Goal: Task Accomplishment & Management: Use online tool/utility

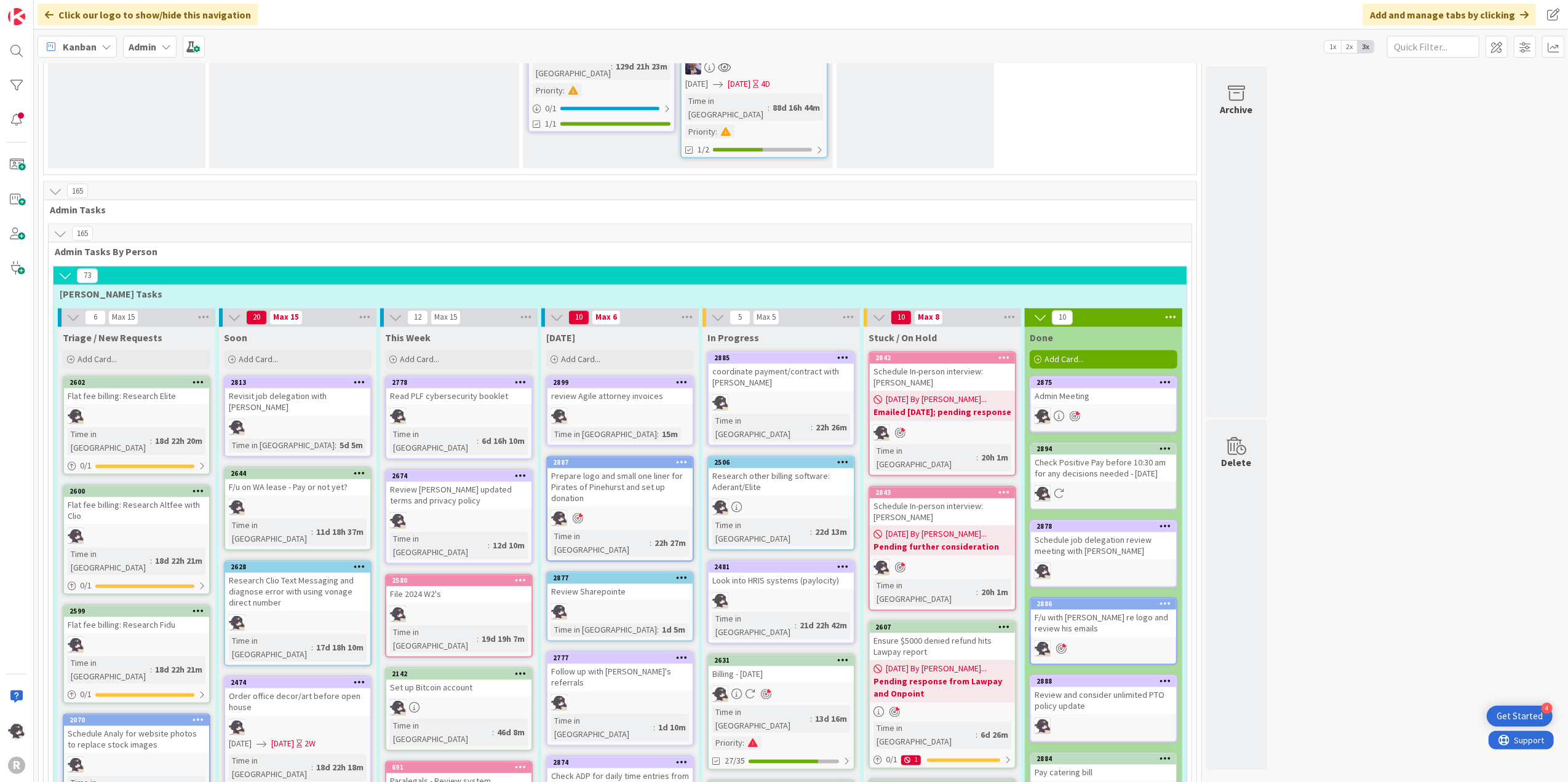
scroll to position [1968, 0]
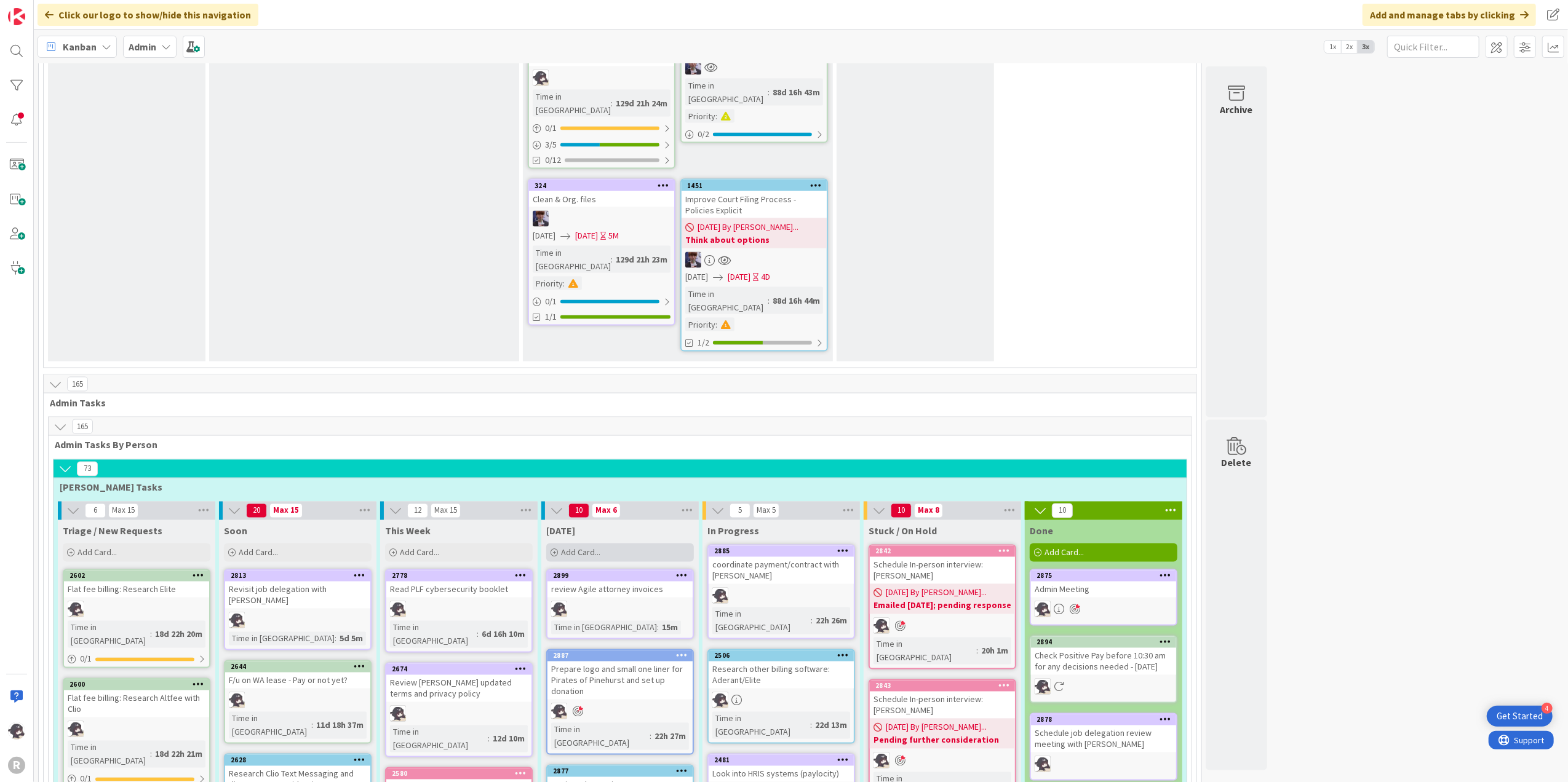
click at [570, 544] on div "Add Card..." at bounding box center [620, 553] width 147 height 19
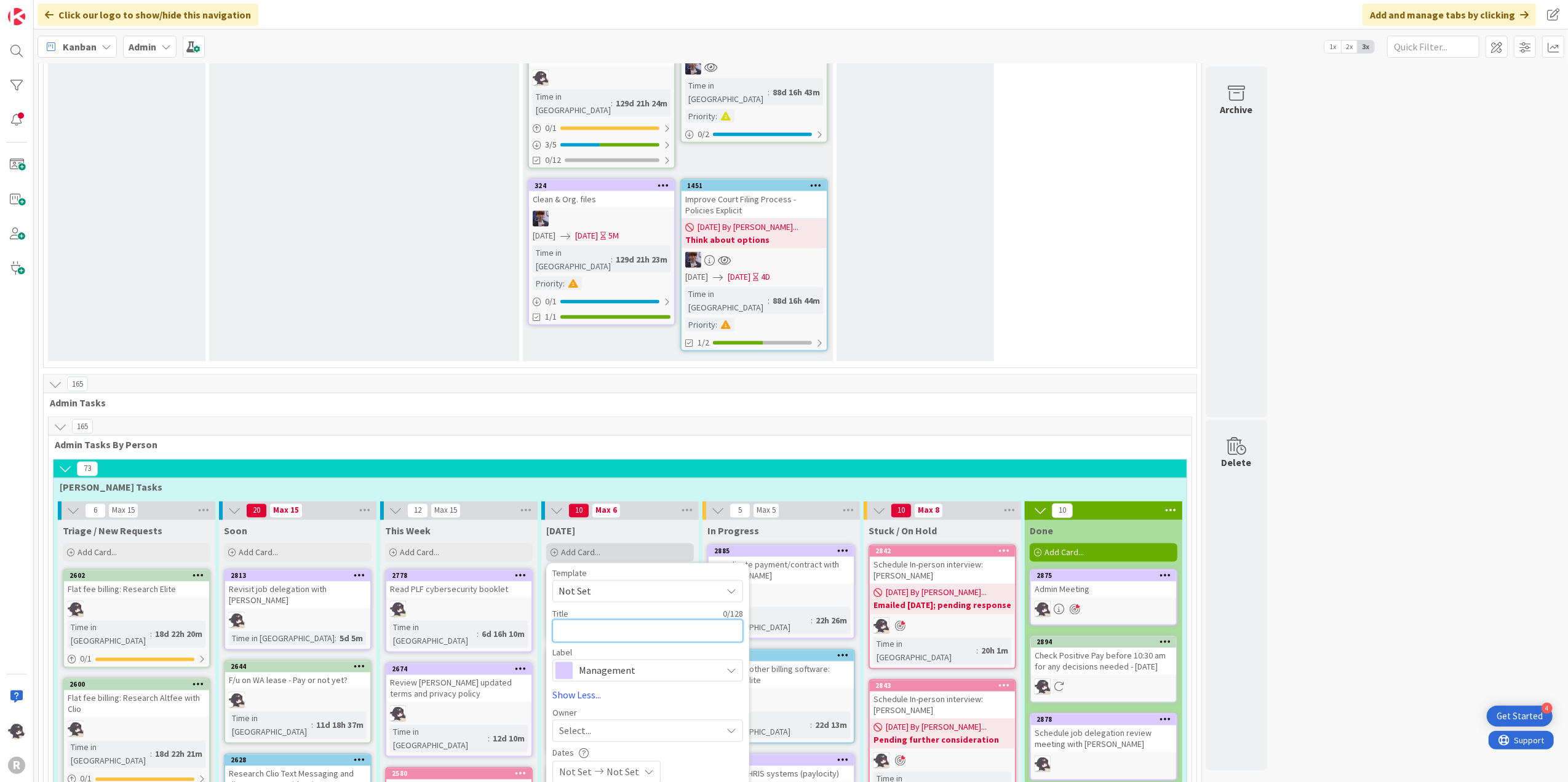
type textarea "E"
type textarea "x"
type textarea "W"
type textarea "x"
type textarea "Wr"
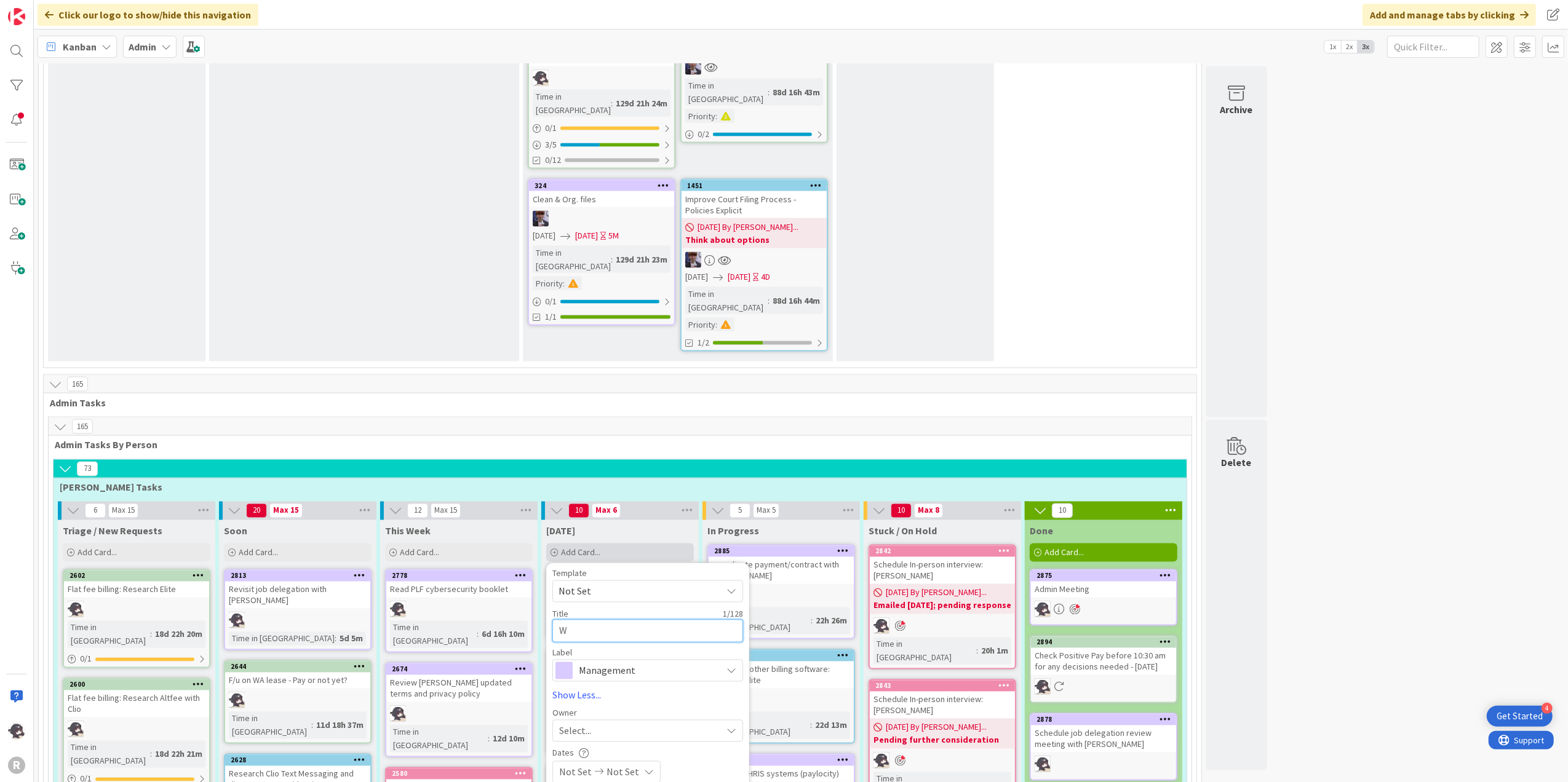
type textarea "x"
type textarea "Wri"
type textarea "x"
type textarea "Writ"
type textarea "x"
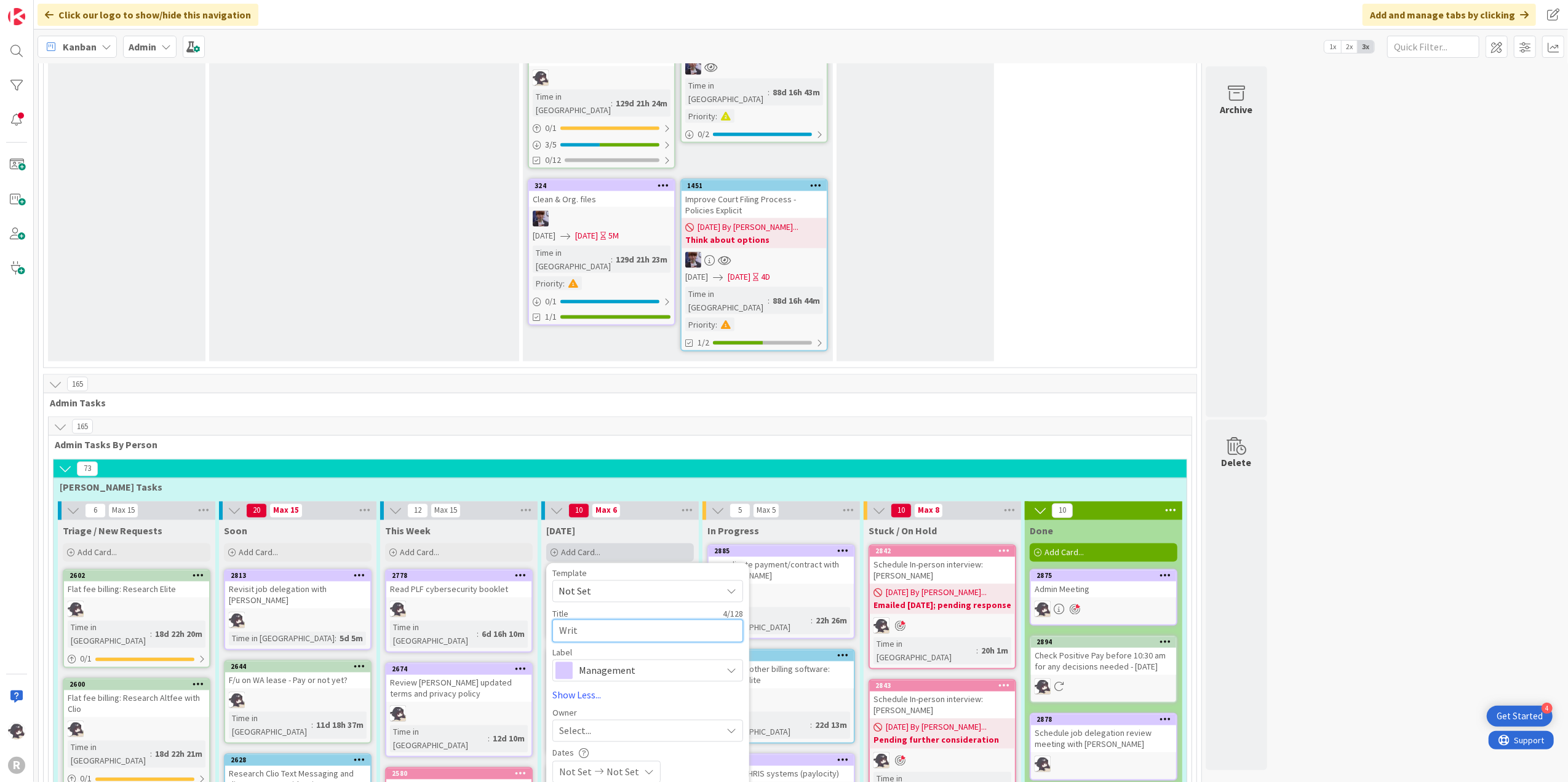
type textarea "Write"
type textarea "x"
type textarea "Write"
type textarea "x"
type textarea "Write o"
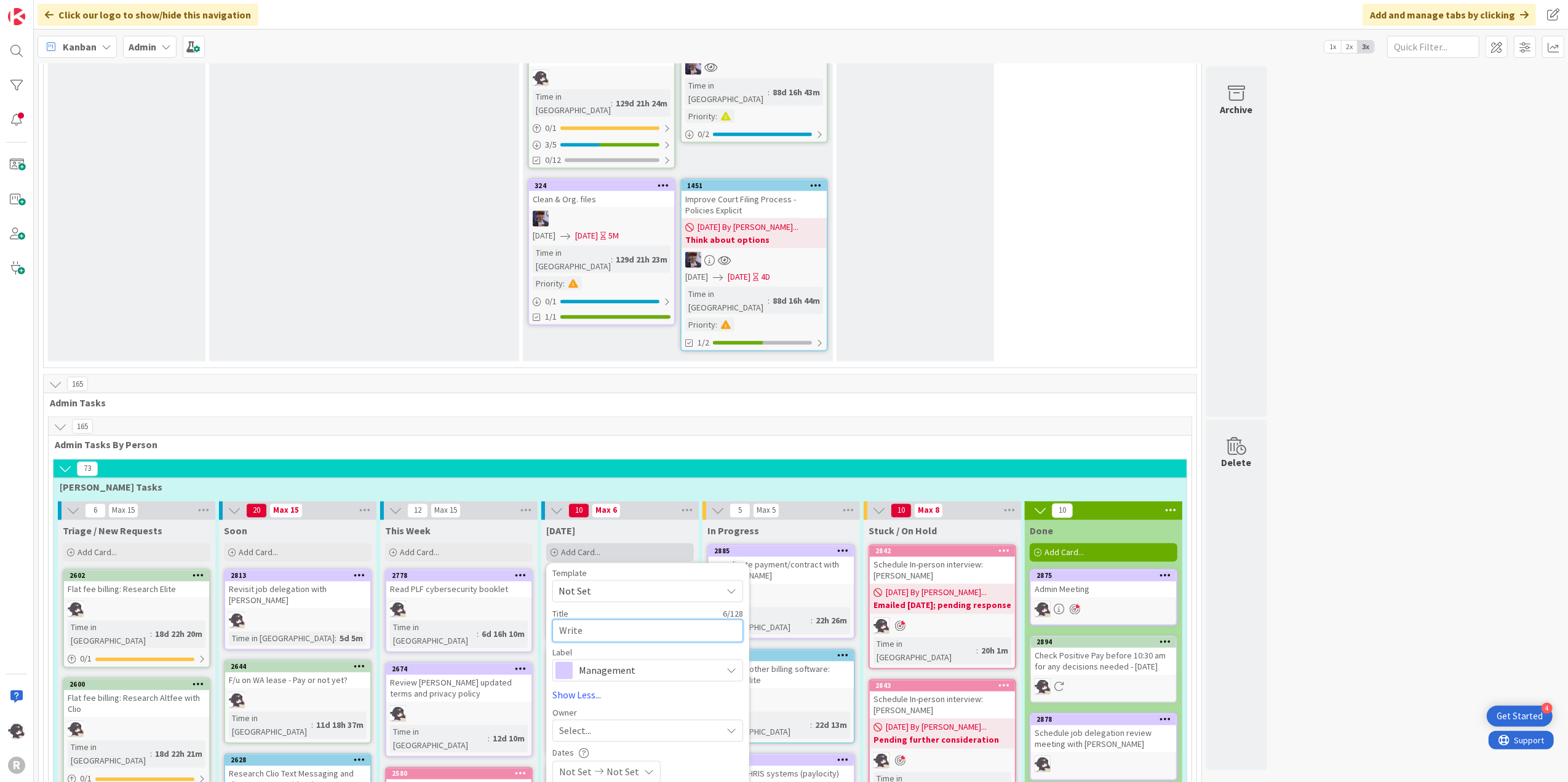
type textarea "x"
type textarea "Write of"
type textarea "x"
type textarea "Write off"
type textarea "x"
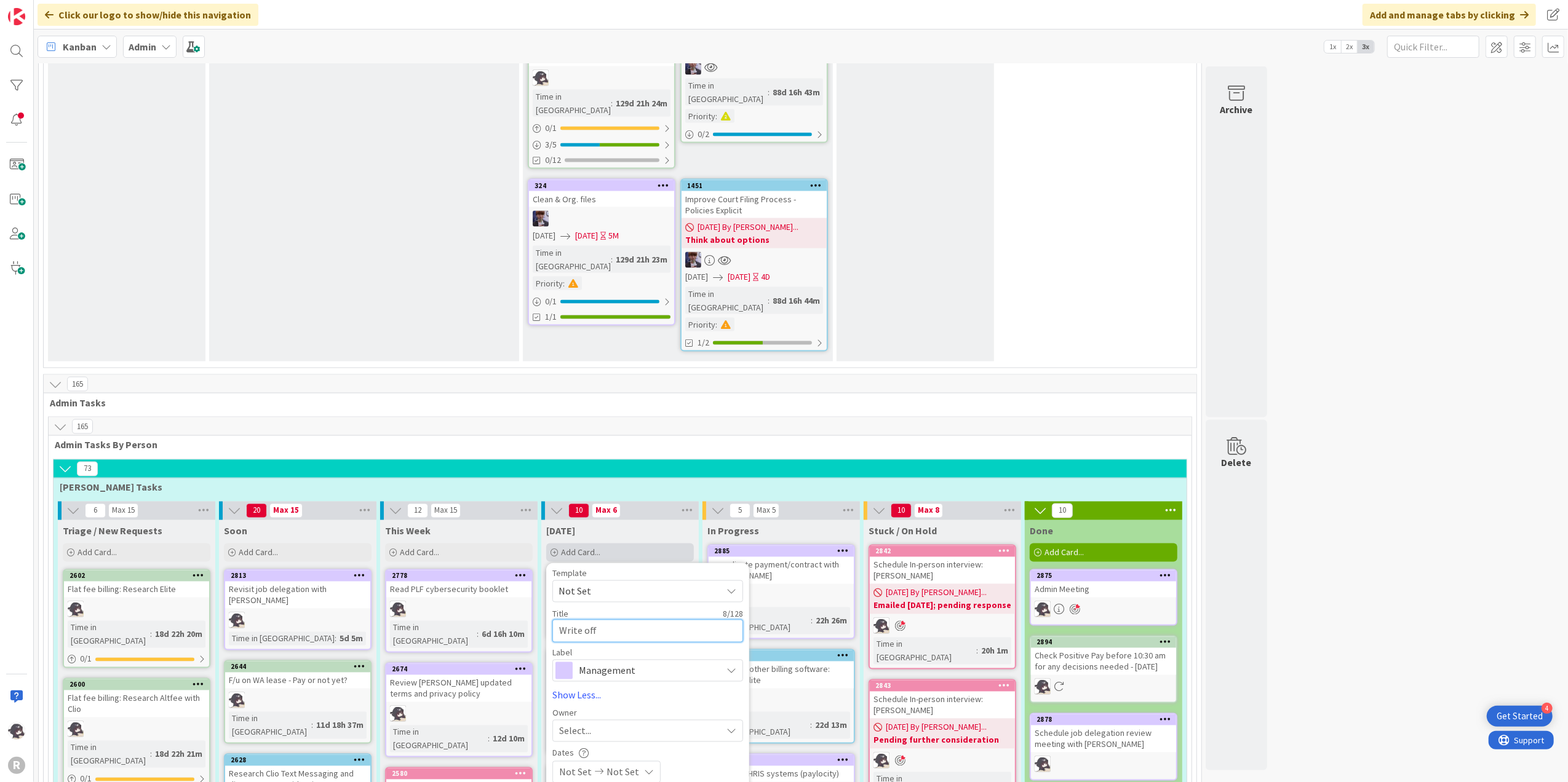
type textarea "Write off"
type textarea "x"
type textarea "Write off a"
type textarea "x"
type textarea "Write off an"
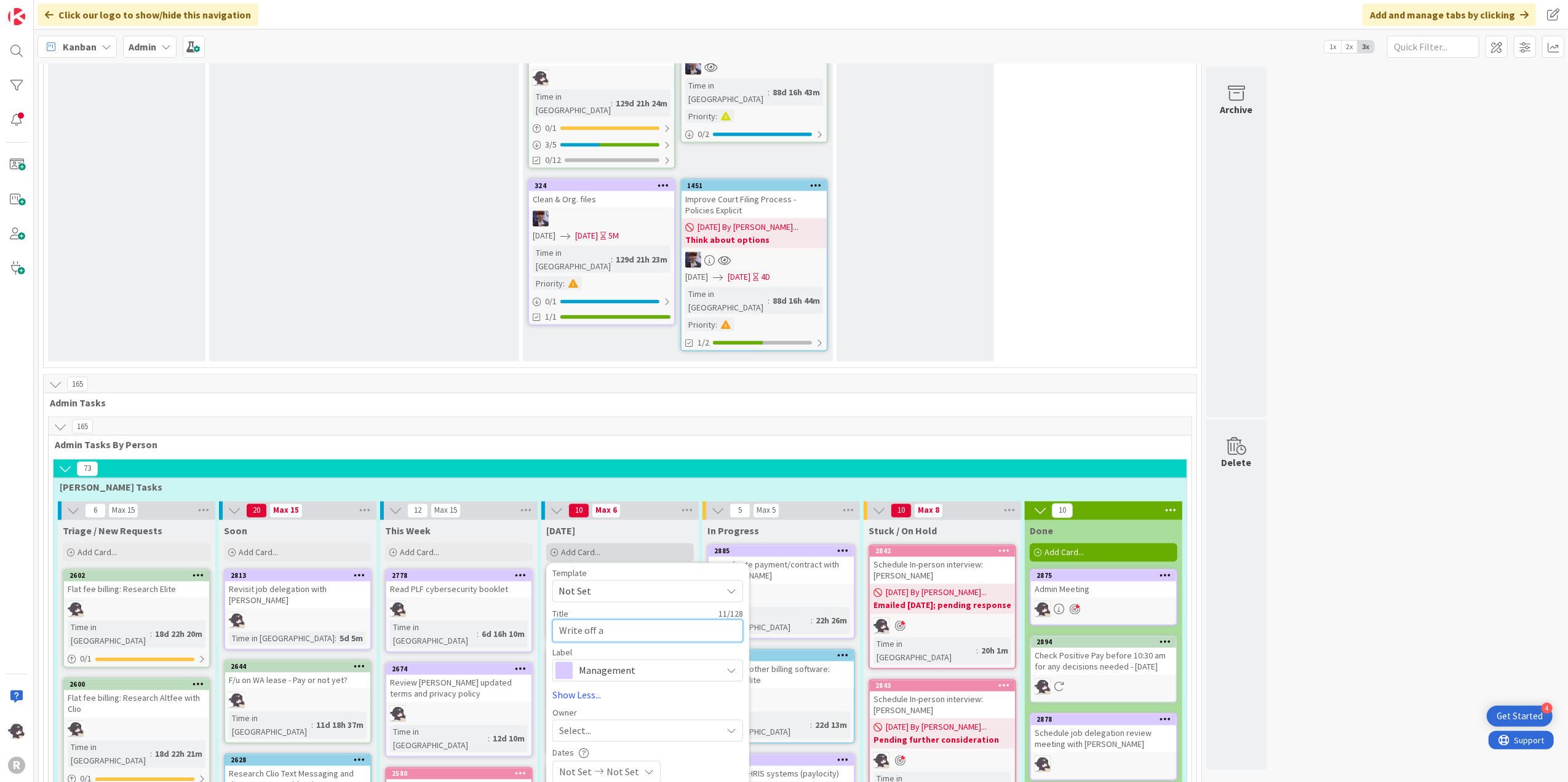
type textarea "x"
type textarea "Write off and"
type textarea "x"
type textarea "Write off and"
type textarea "x"
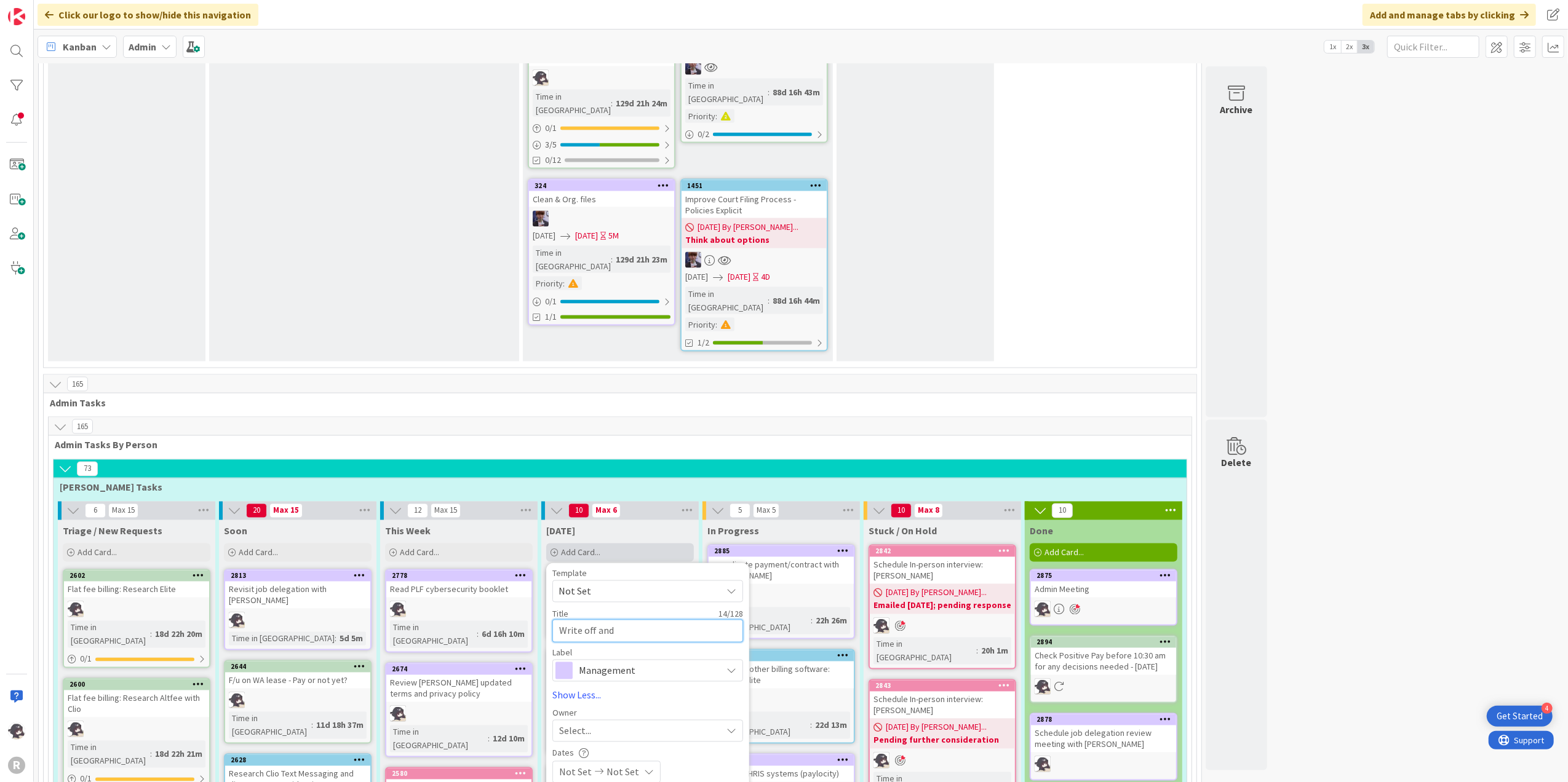
type textarea "Write off and c"
type textarea "x"
type textarea "Write off and cl"
type textarea "x"
type textarea "Write off and clo"
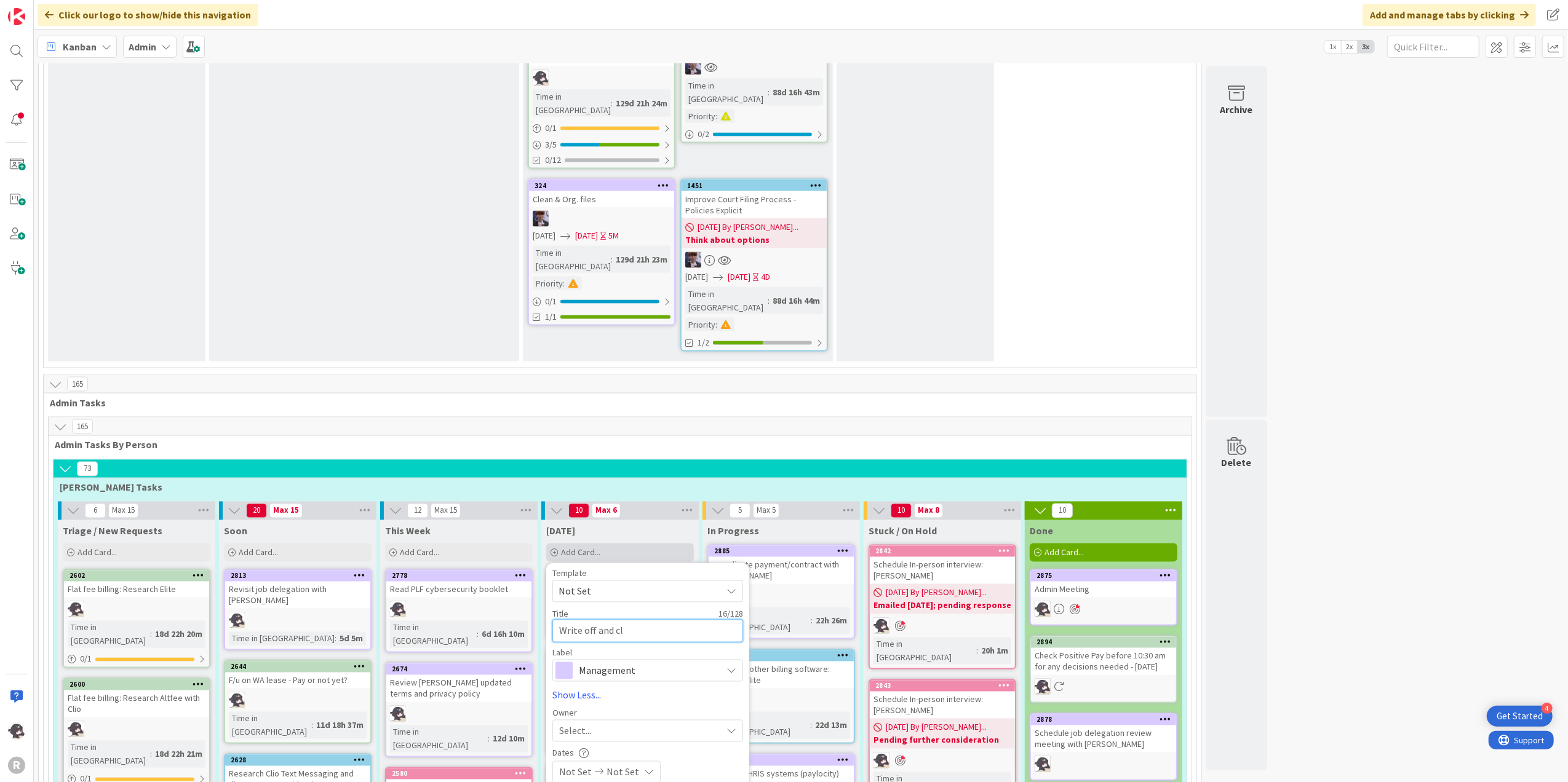
type textarea "x"
type textarea "Write off and clos"
type textarea "x"
type textarea "Write off and close"
type textarea "x"
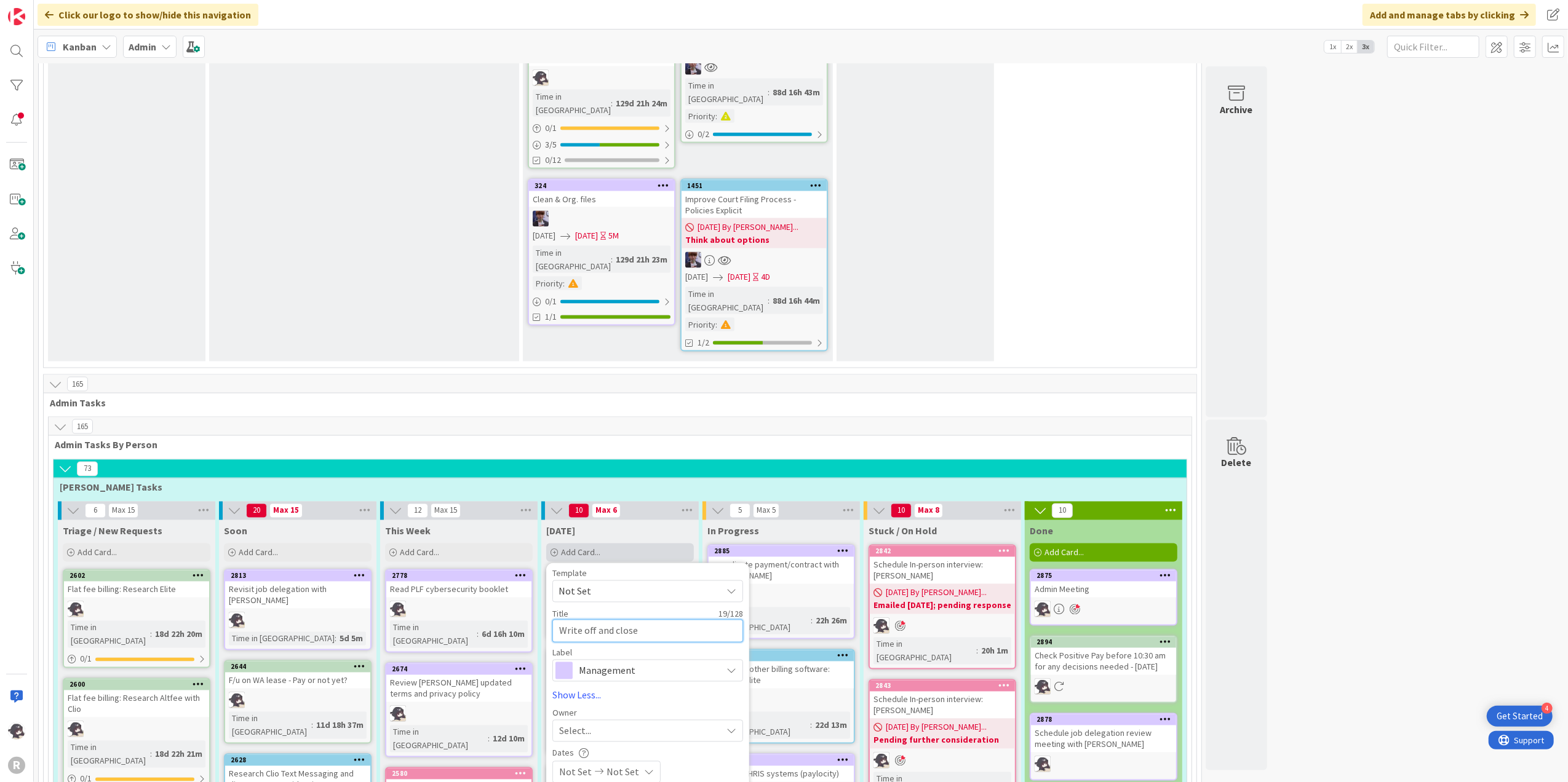
type textarea "Write off and close"
type textarea "x"
type textarea "Write off and close H"
type textarea "x"
type textarea "Write off and close Ha"
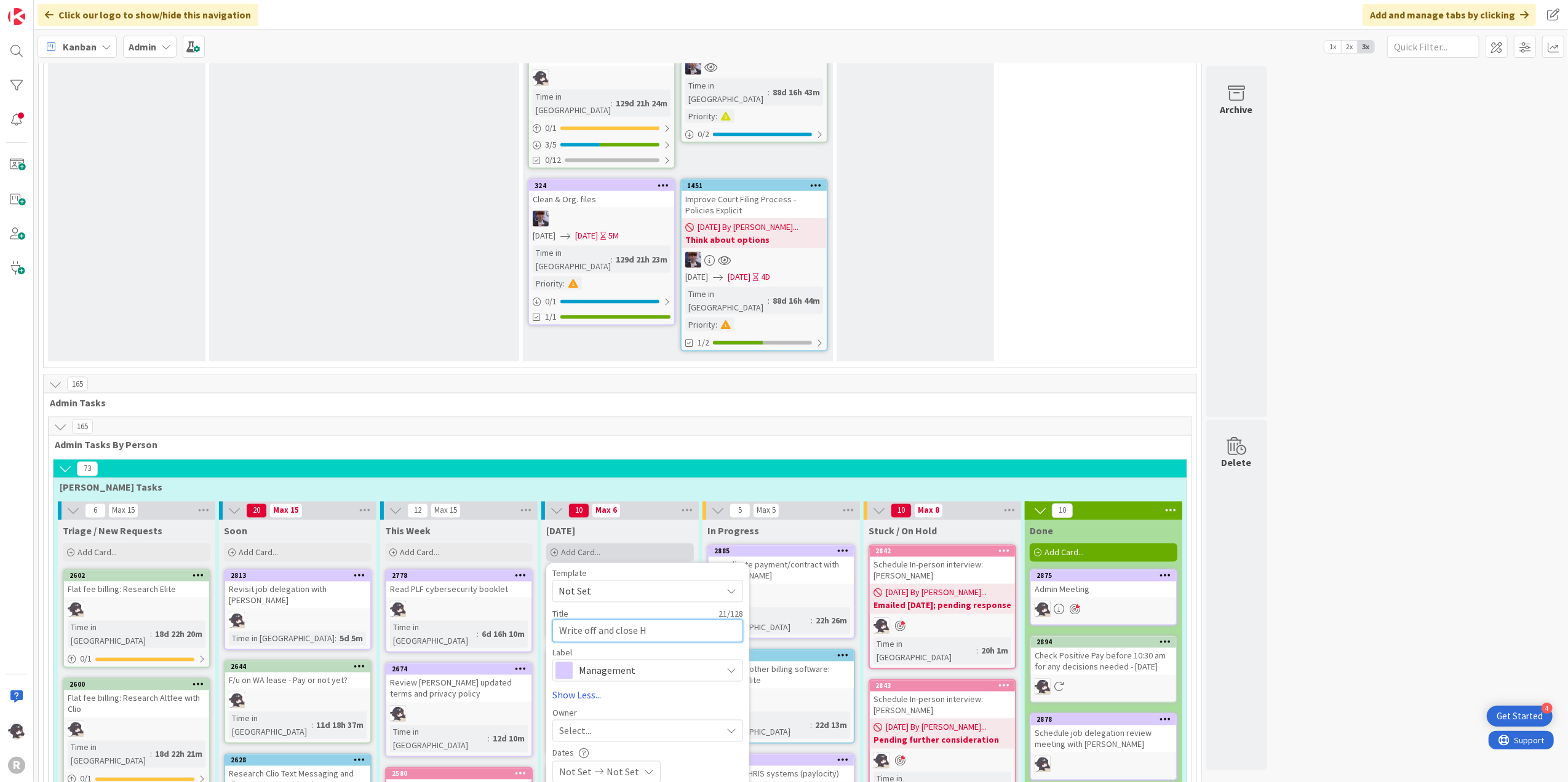
type textarea "x"
type textarea "Write off and close Hah"
type textarea "x"
type textarea "Write off and close Haha"
type textarea "x"
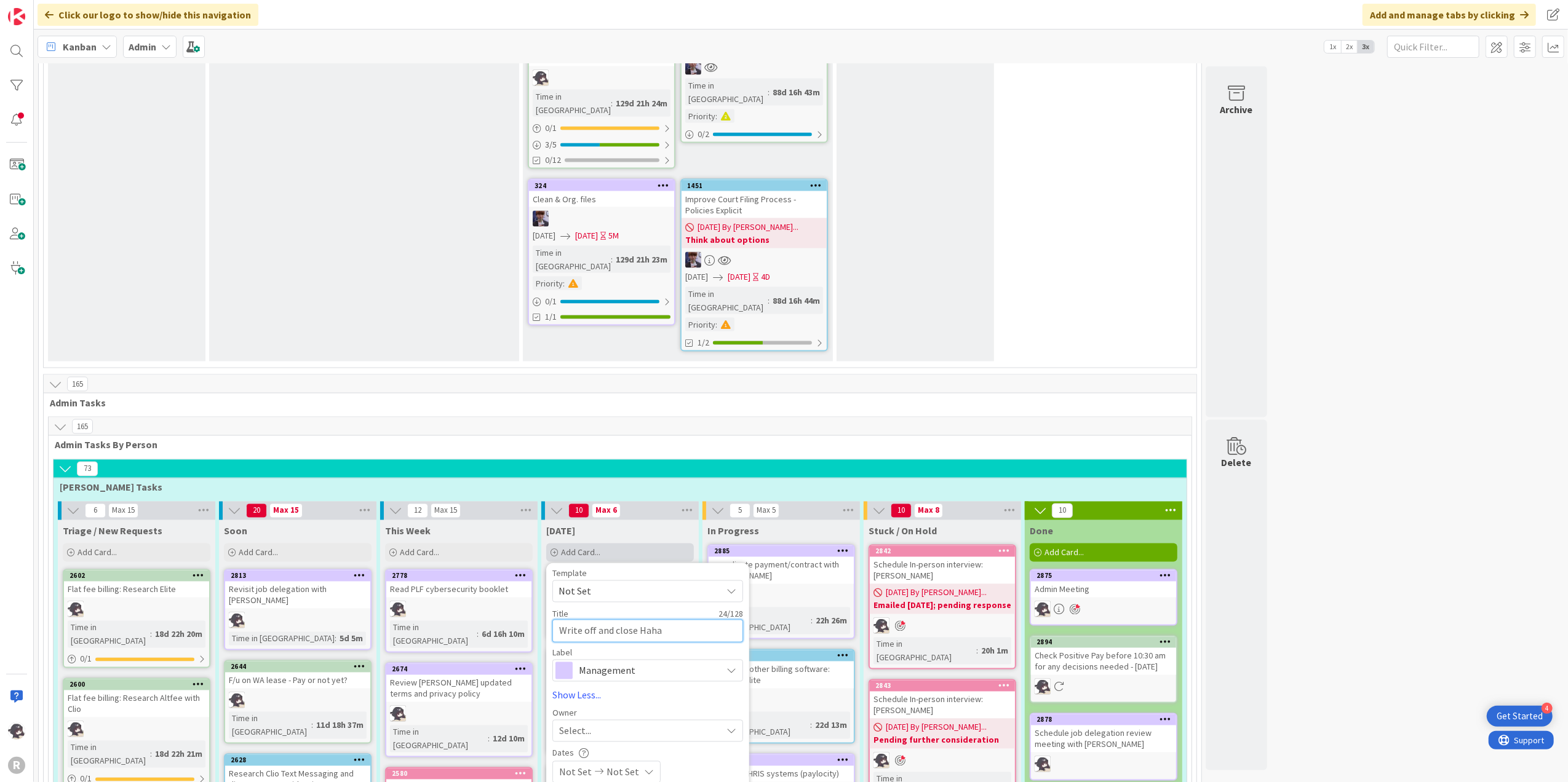
type textarea "Write off and close Hah"
type textarea "x"
type textarea "Write off and close Ha"
type textarea "x"
type textarea "Write off and close Hag"
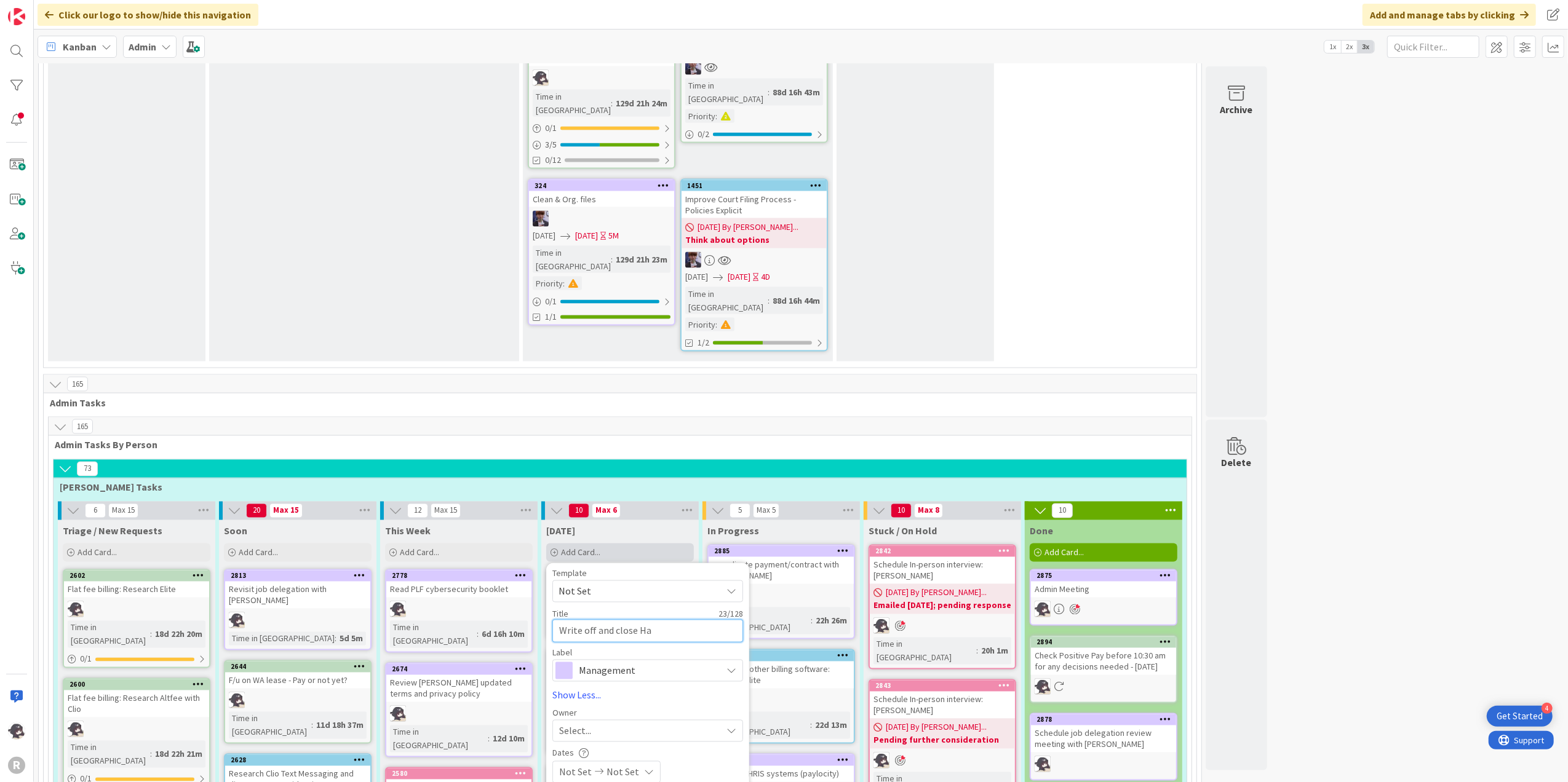
type textarea "x"
type textarea "Write off and close [PERSON_NAME]"
type textarea "x"
type textarea "Write off and close [PERSON_NAME]"
type textarea "x"
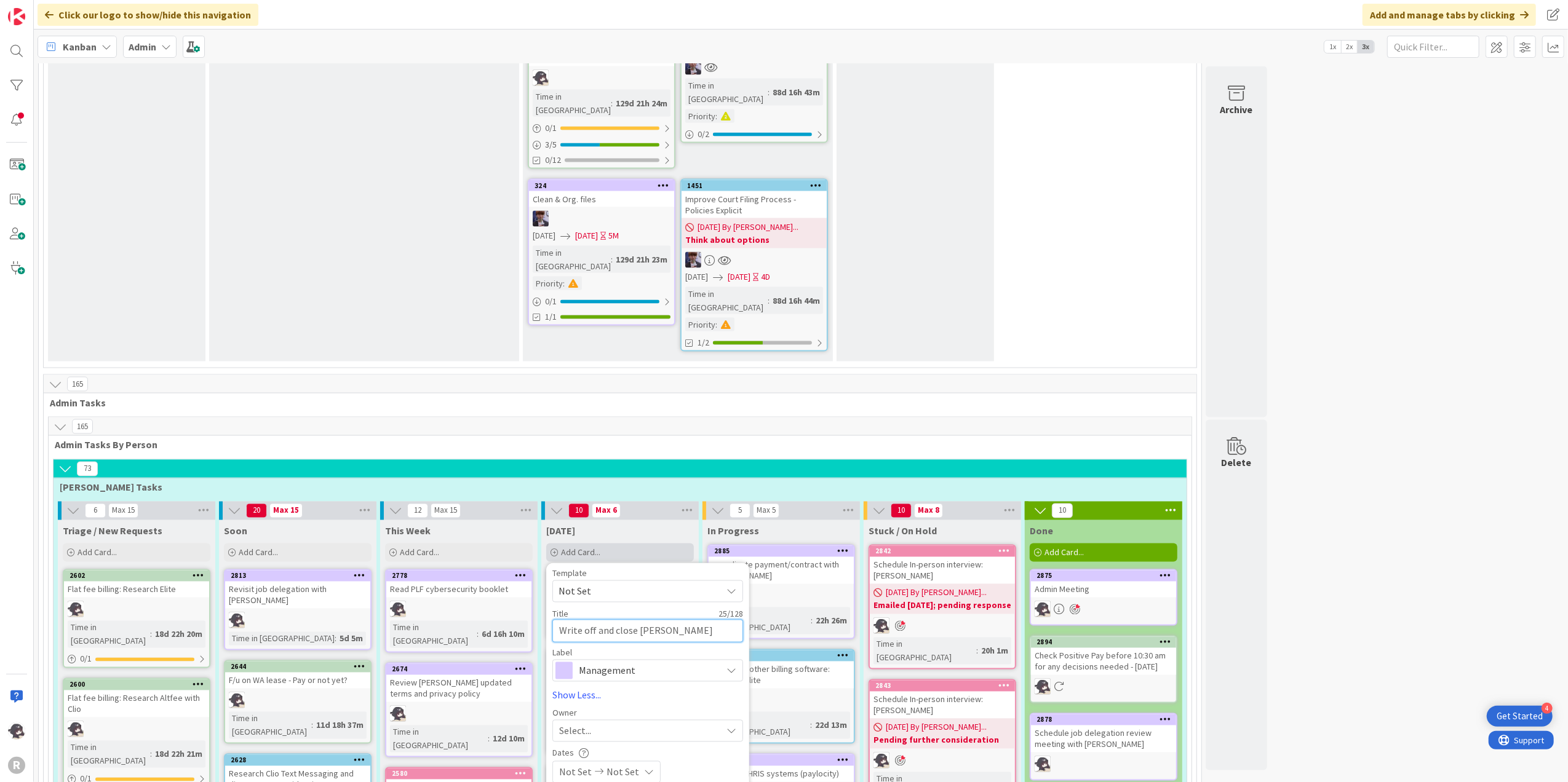
type textarea "Write off and close [PERSON_NAME] f"
type textarea "x"
type textarea "Write off and close [PERSON_NAME] fi"
type textarea "x"
type textarea "Write off and close [PERSON_NAME] fil"
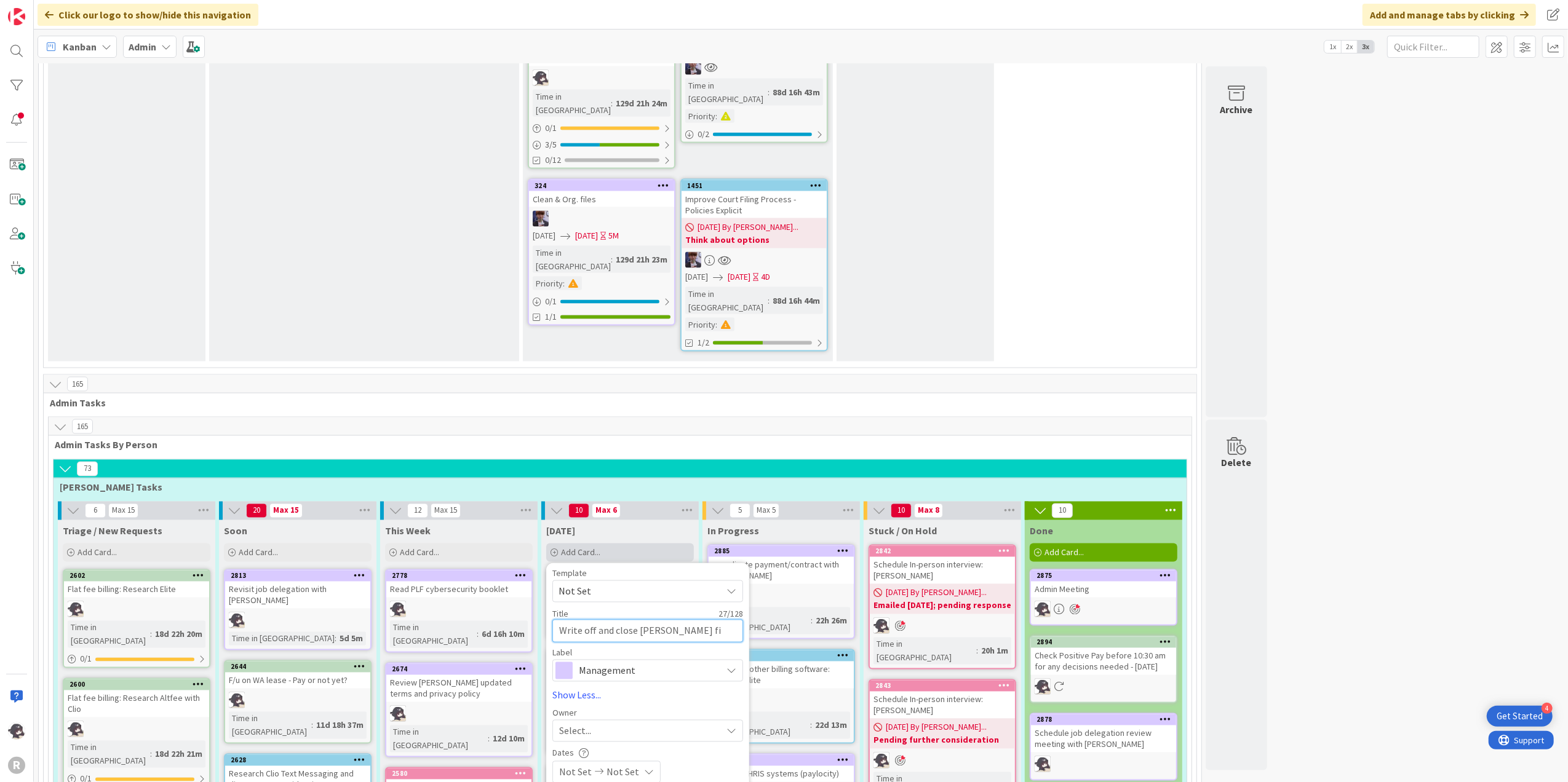
type textarea "x"
type textarea "Write off and close [PERSON_NAME] file"
type textarea "x"
type textarea "Write off and close [PERSON_NAME] file"
type textarea "x"
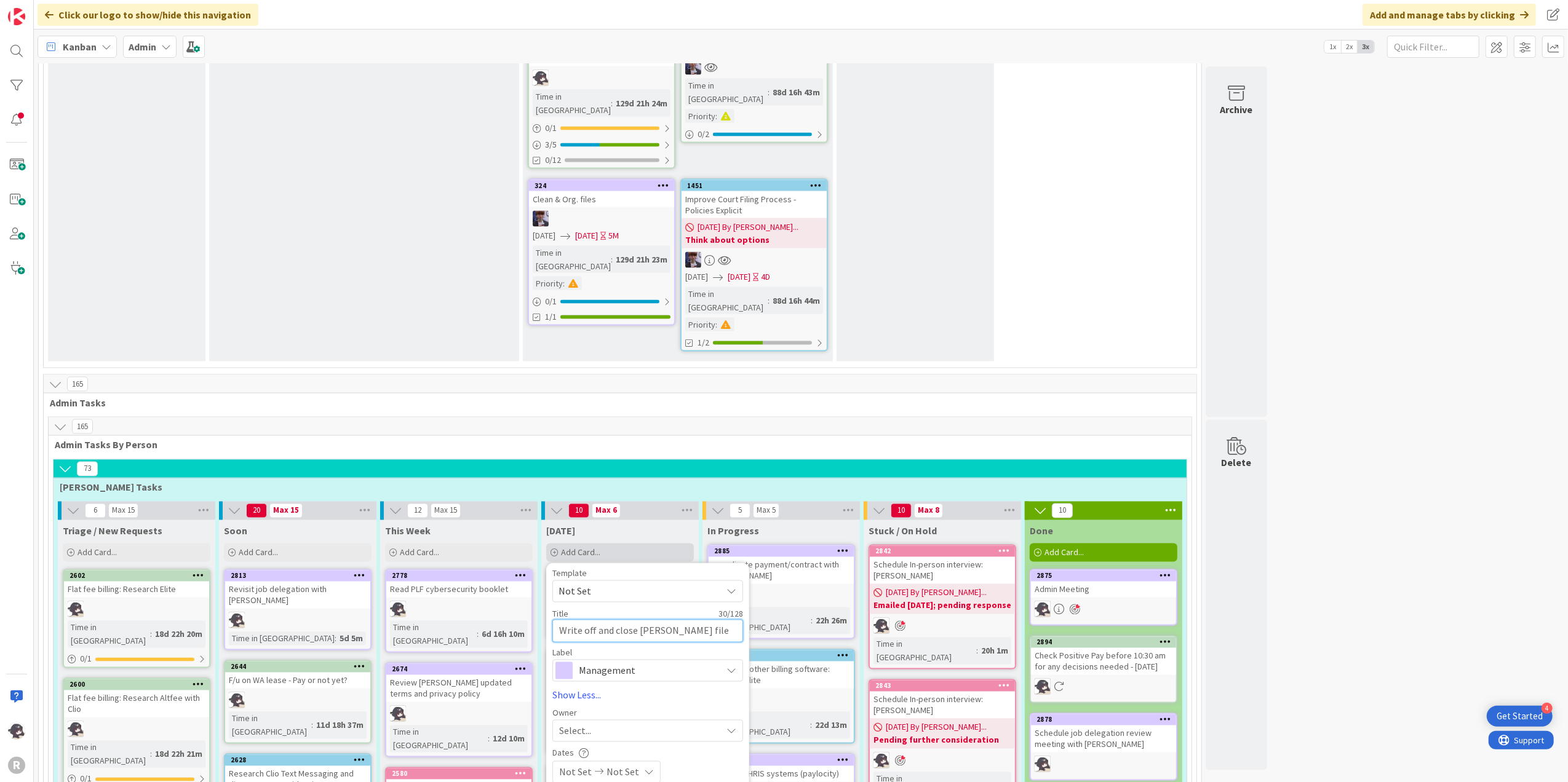
type textarea "Write off and close [PERSON_NAME] file i"
type textarea "x"
type textarea "Write off and close [PERSON_NAME] file in"
type textarea "x"
type textarea "Write off and close [PERSON_NAME] file in"
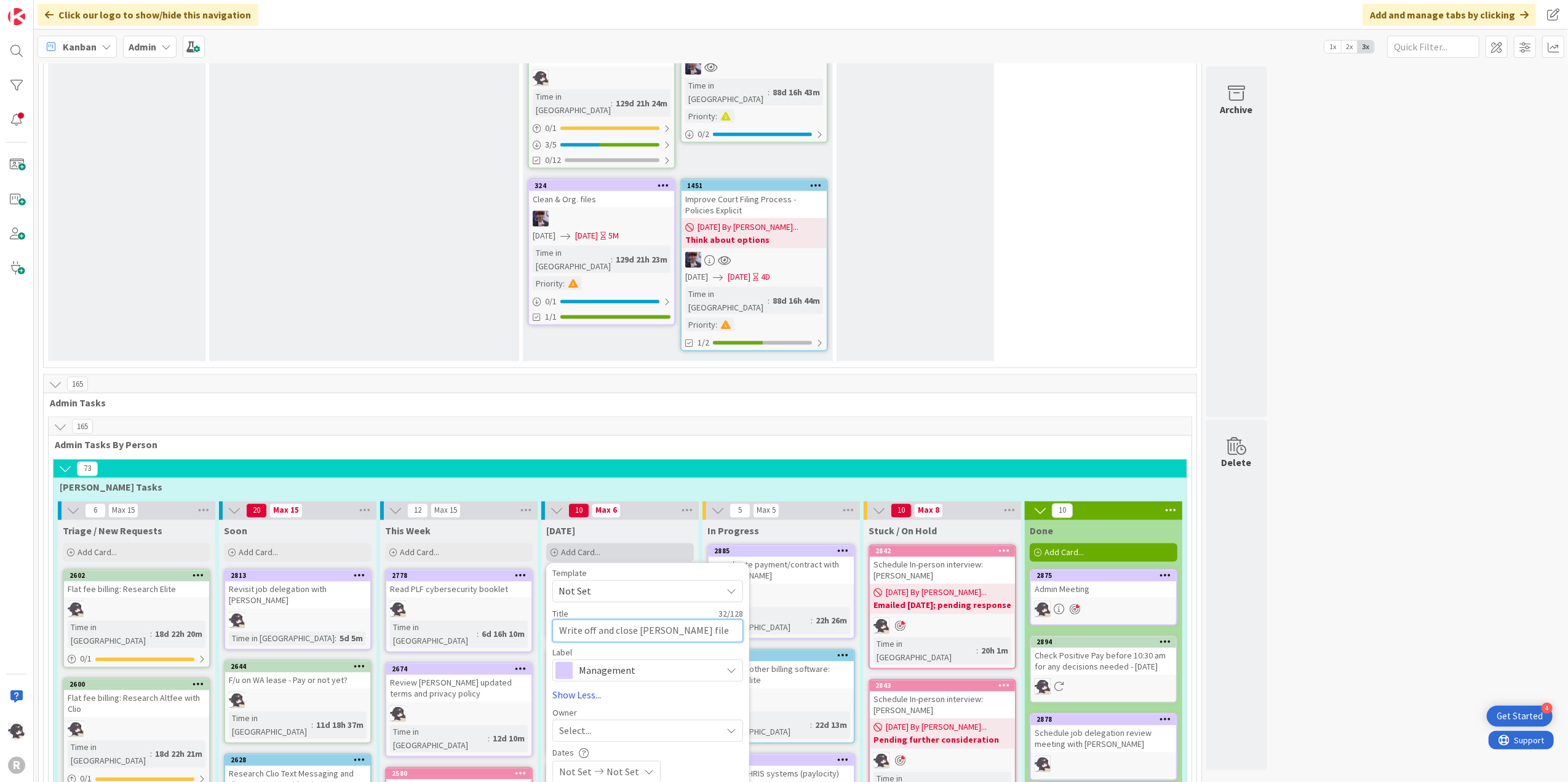
type textarea "x"
type textarea "Write off and close [PERSON_NAME] file in c"
type textarea "x"
type textarea "Write off and close [PERSON_NAME] file in cl"
type textarea "x"
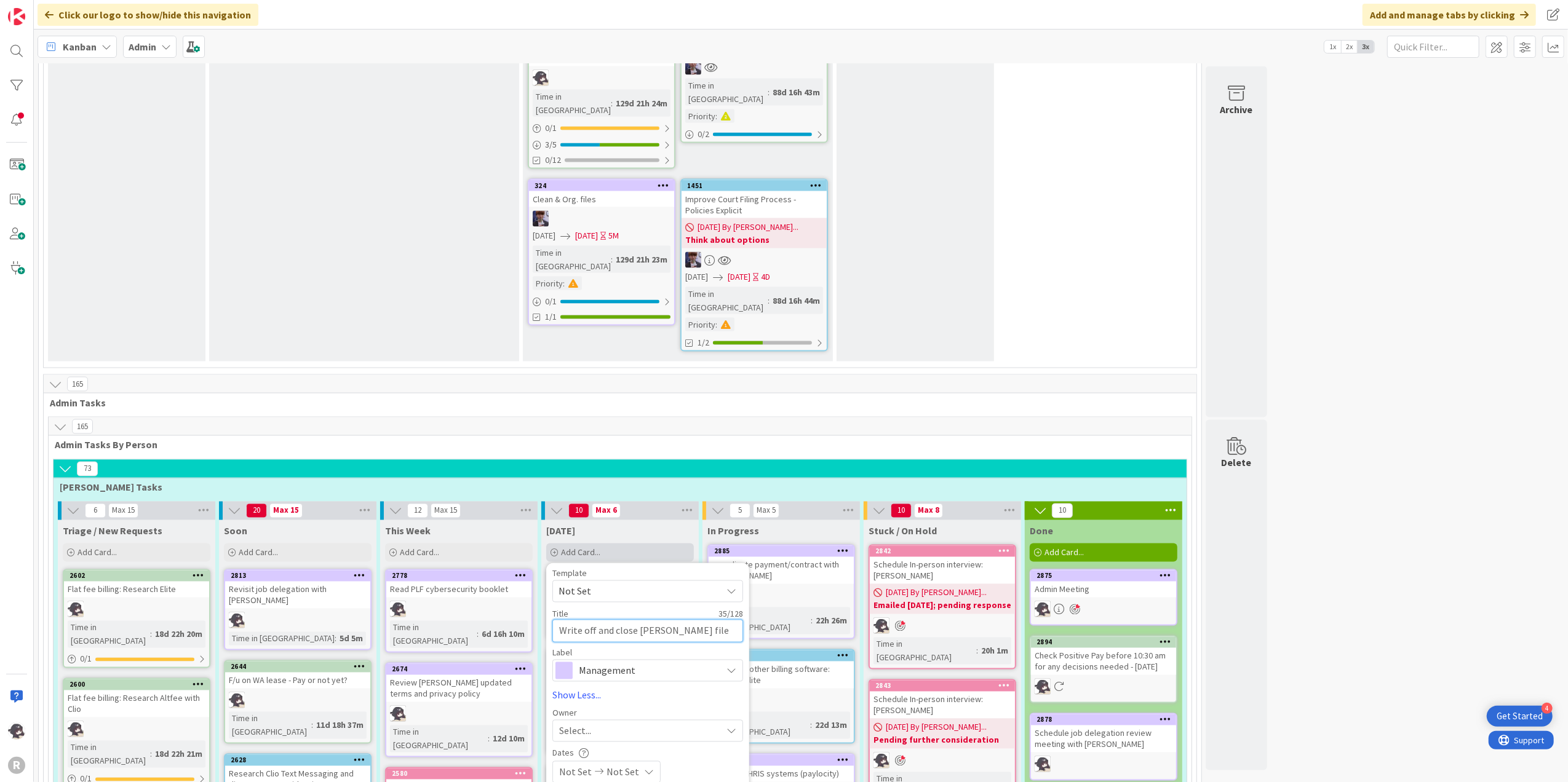
type textarea "Write off and close [PERSON_NAME] file in cli"
type textarea "x"
type textarea "Write off and close [PERSON_NAME] file in clio"
type textarea "x"
type textarea "Write off and close [PERSON_NAME] file in clio"
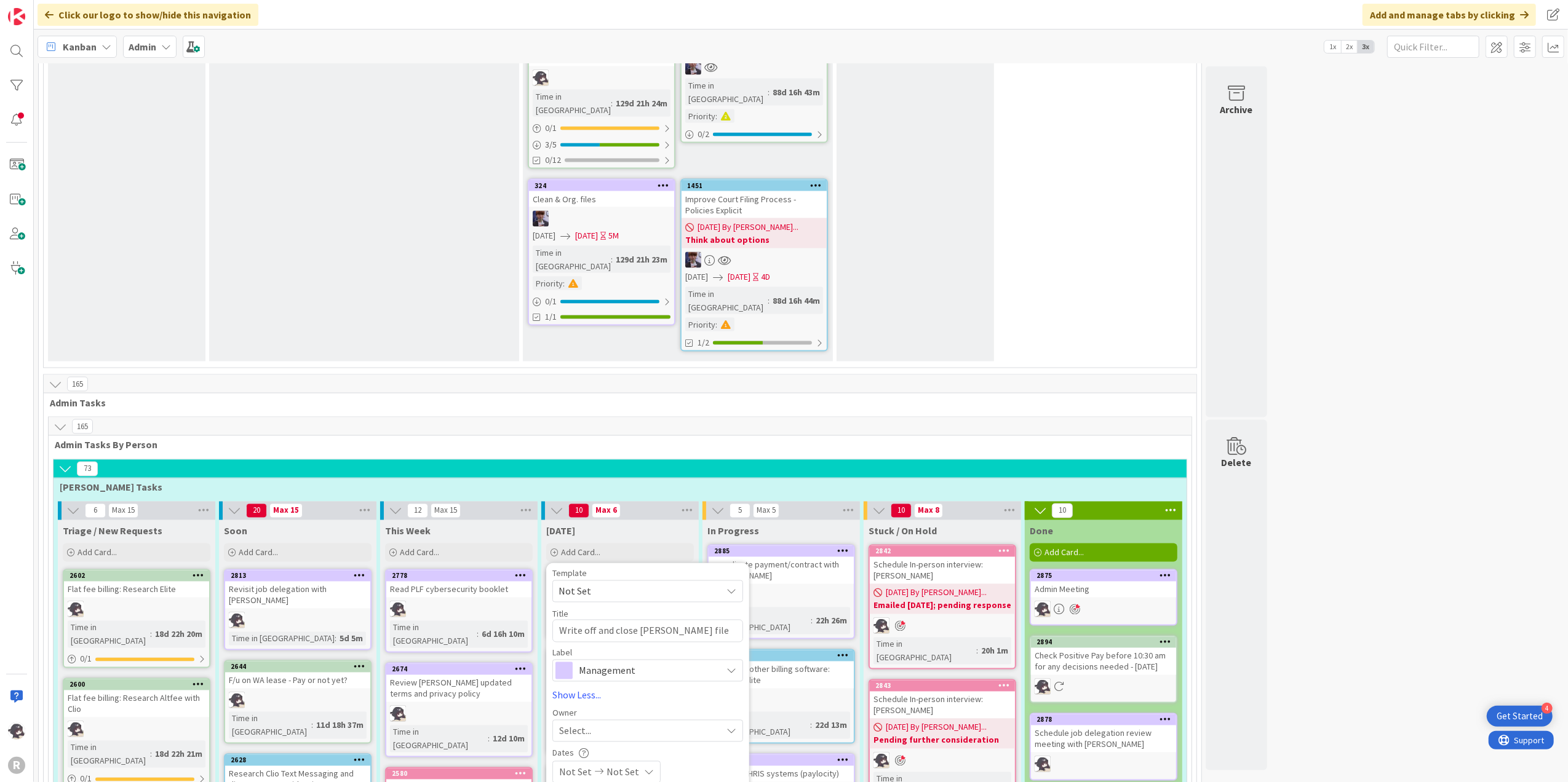
click at [596, 724] on div "Select..." at bounding box center [641, 731] width 163 height 15
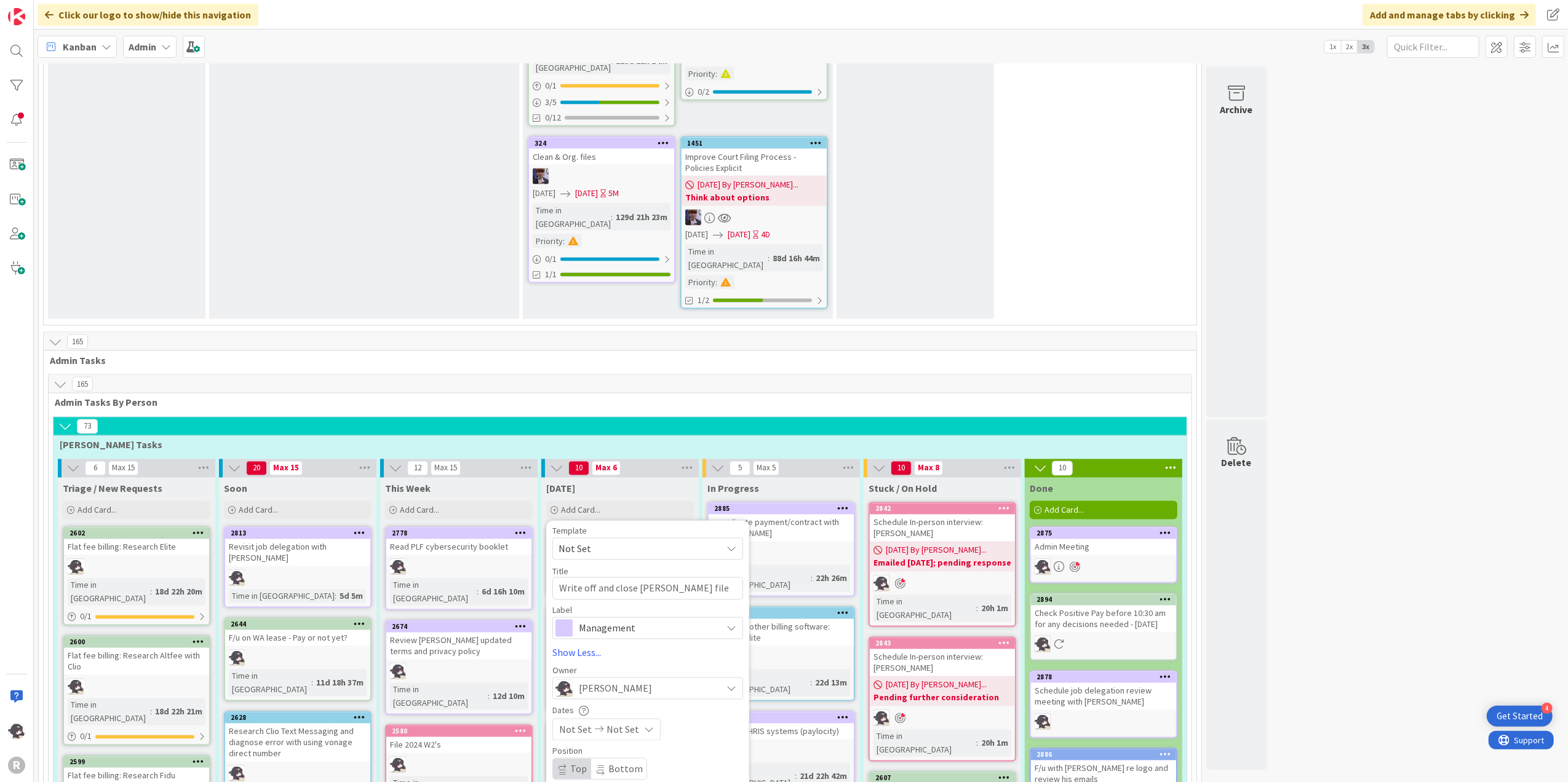
scroll to position [2050, 0]
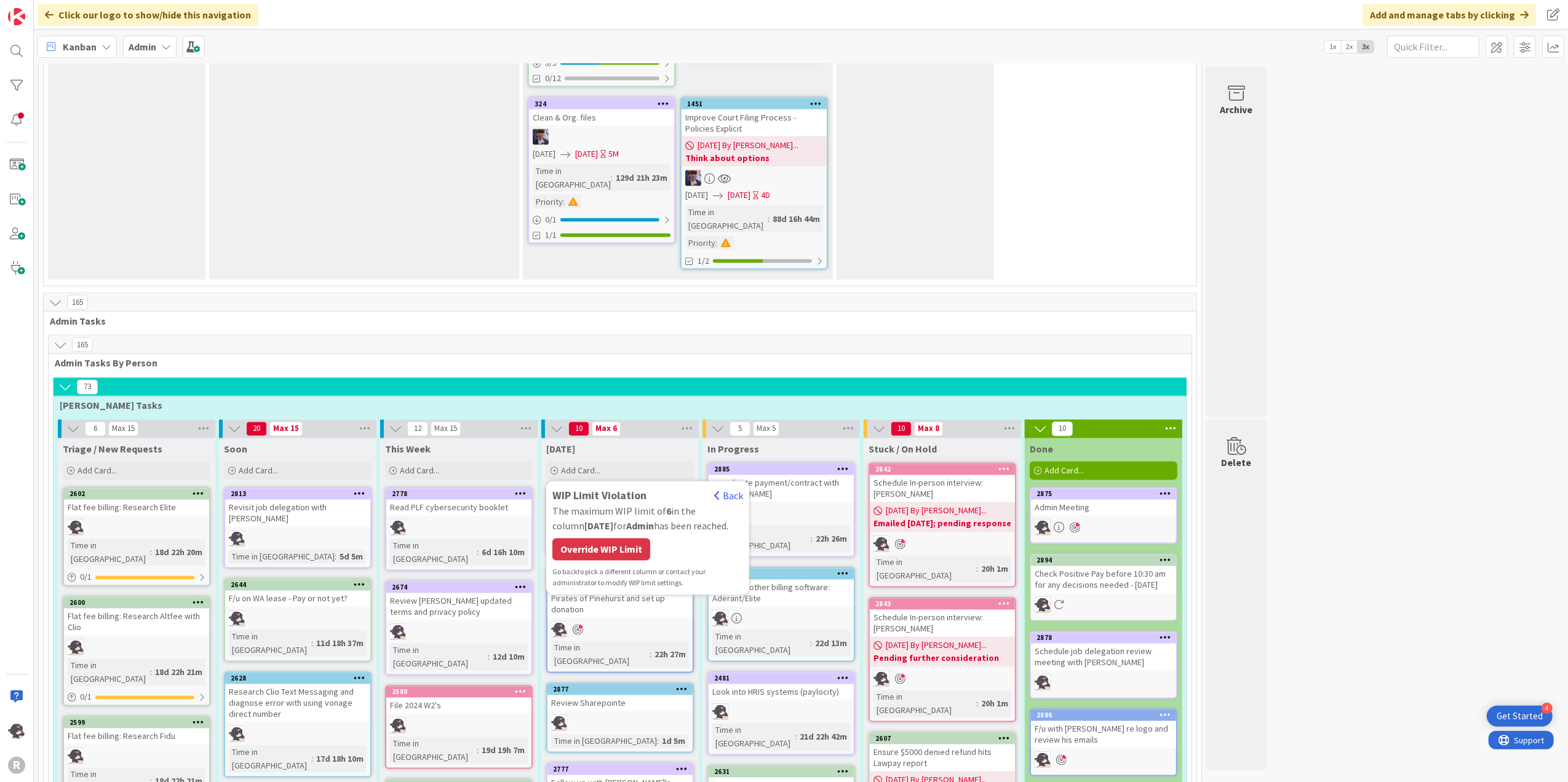
drag, startPoint x: 614, startPoint y: 340, endPoint x: 675, endPoint y: 335, distance: 61.2
click at [615, 539] on div "Override WIP Limit" at bounding box center [601, 550] width 98 height 22
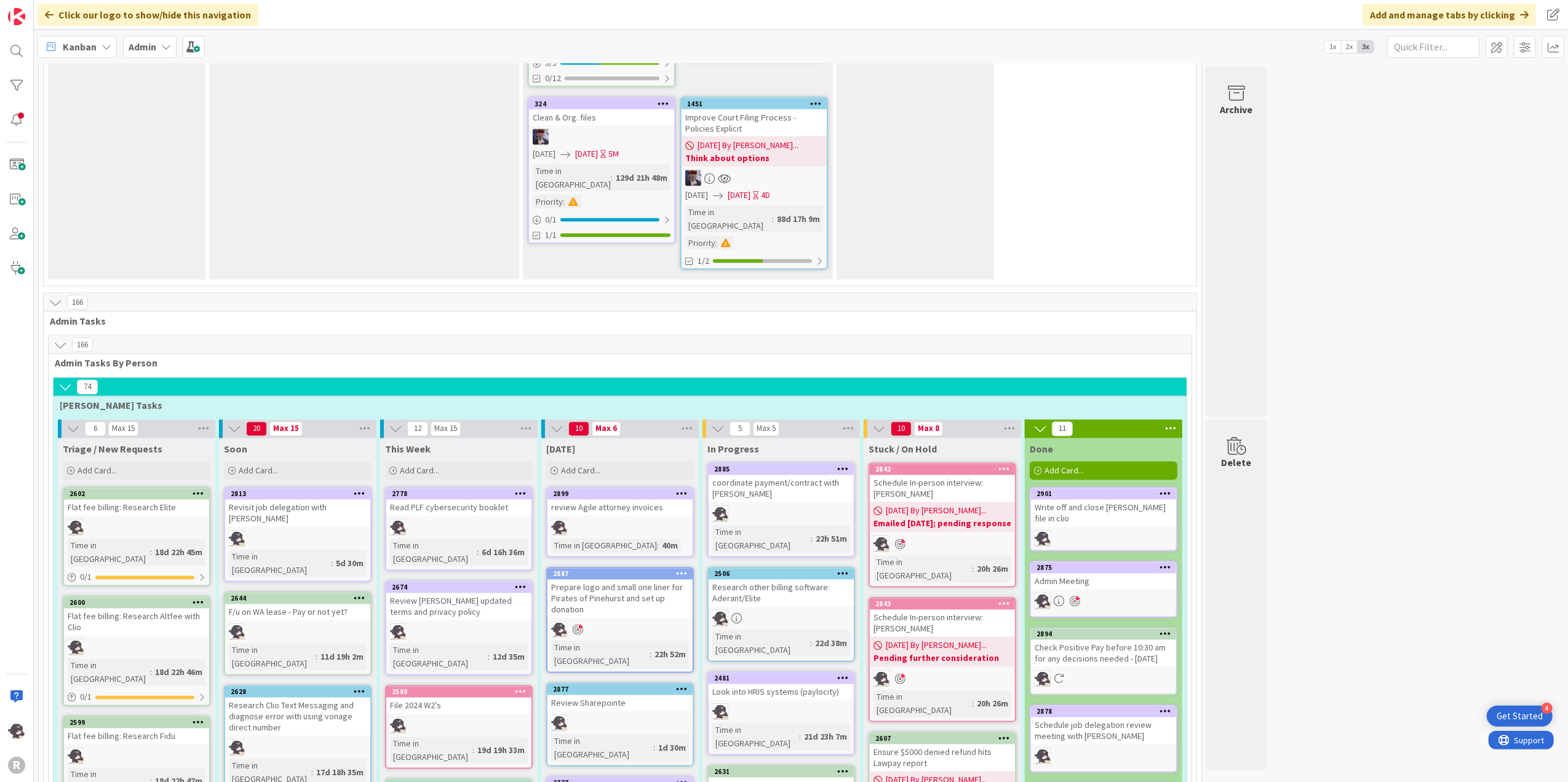
click at [72, 45] on span "Kanban" at bounding box center [79, 46] width 33 height 15
click at [91, 81] on span "My Zone" at bounding box center [108, 74] width 88 height 19
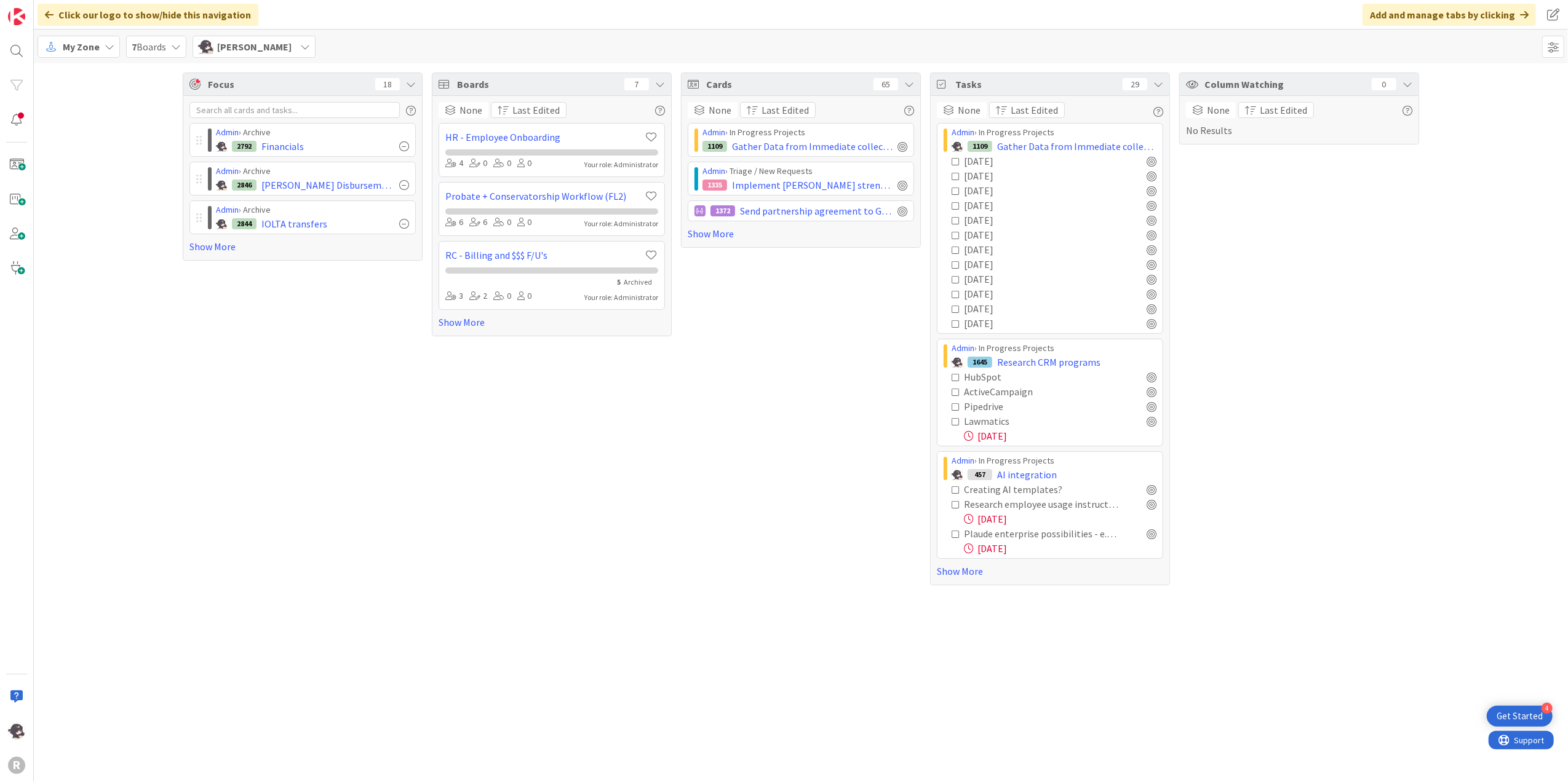
click at [139, 240] on div "Focus 18 Admin › Archive 2792 Financials Admin › Archive 2846 [PERSON_NAME] Dis…" at bounding box center [800, 329] width 1535 height 531
click at [207, 246] on link "Show More" at bounding box center [302, 246] width 226 height 15
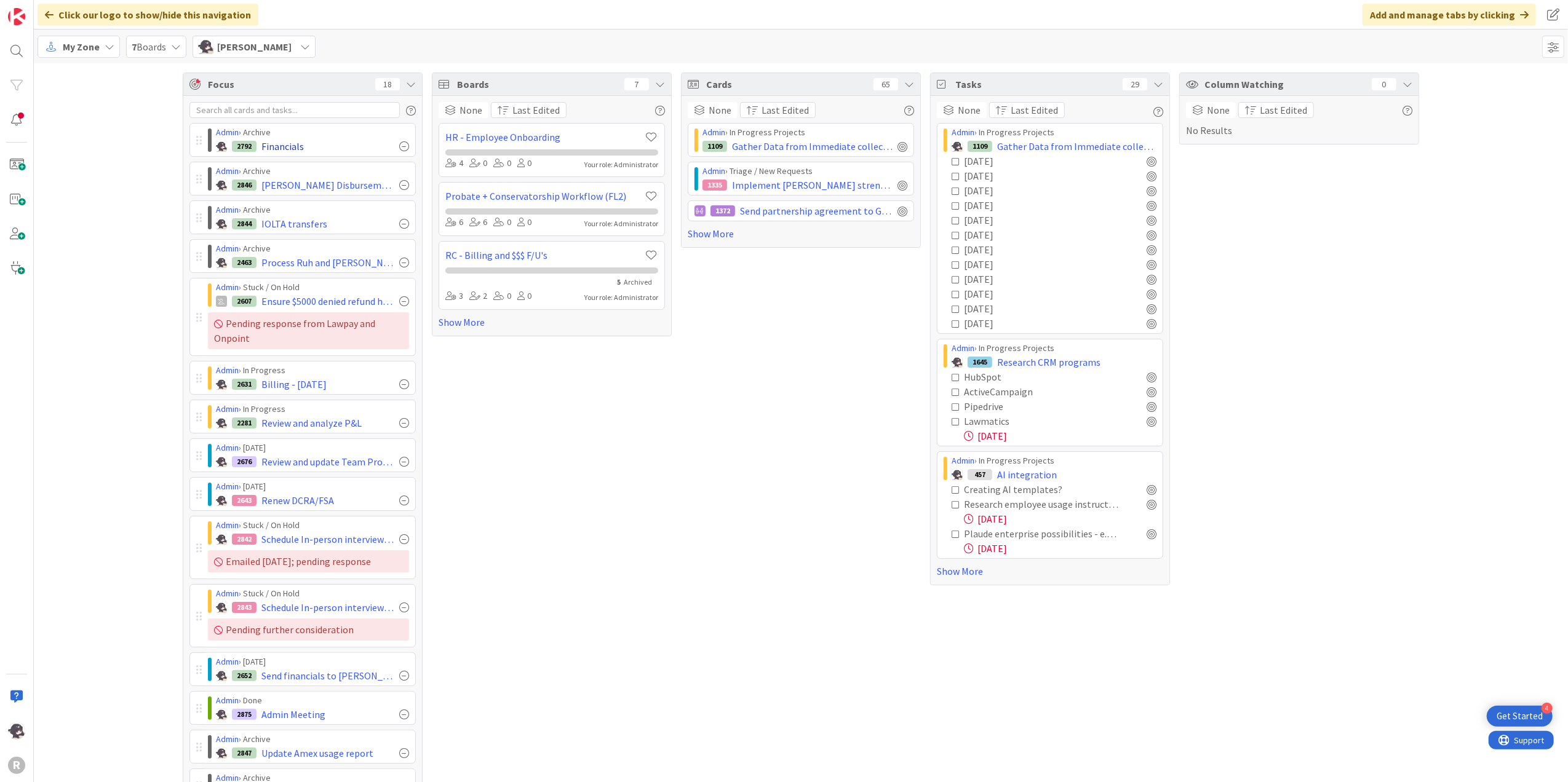
click at [399, 147] on div at bounding box center [404, 146] width 9 height 9
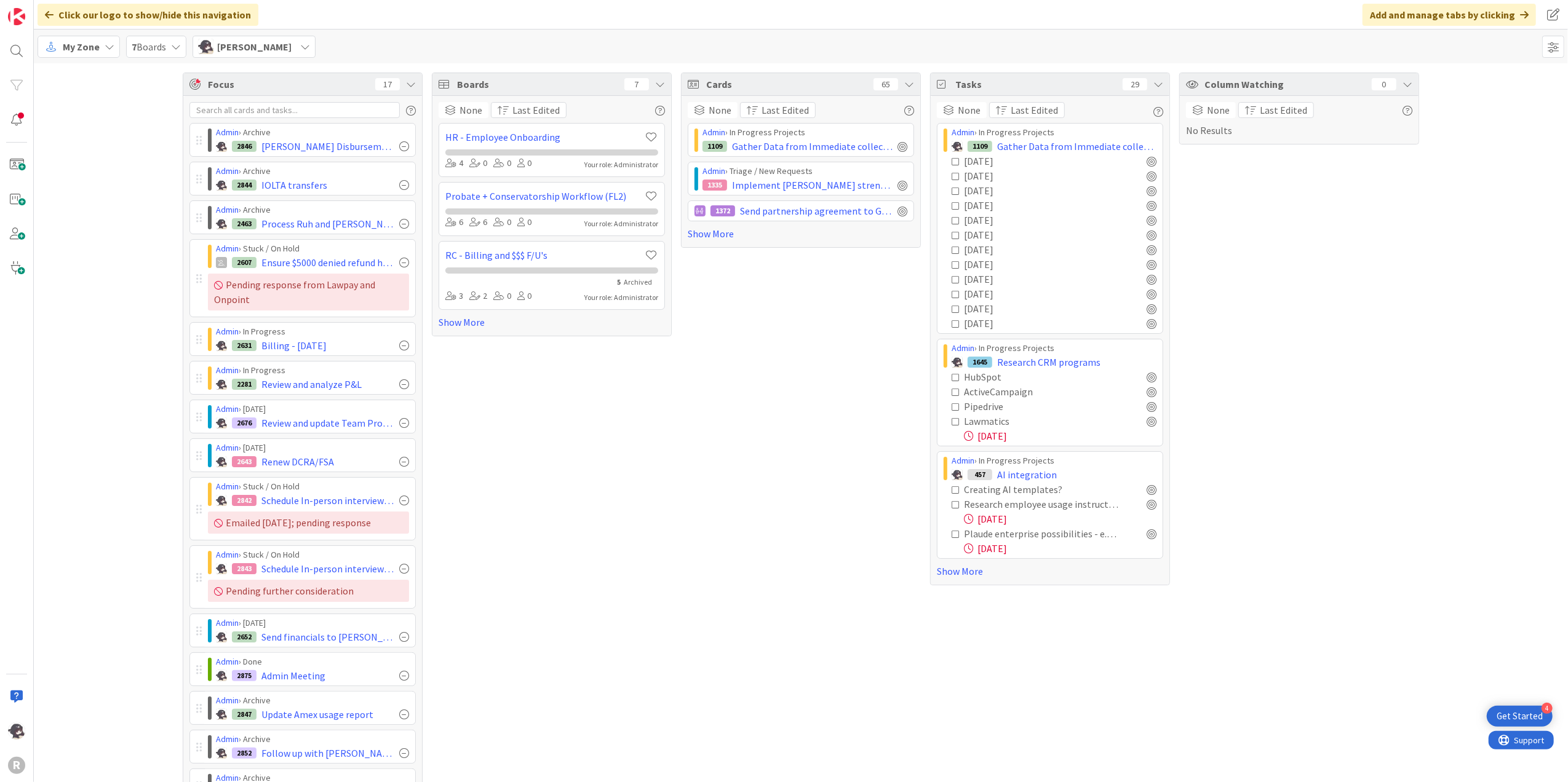
click at [399, 147] on div at bounding box center [404, 146] width 9 height 9
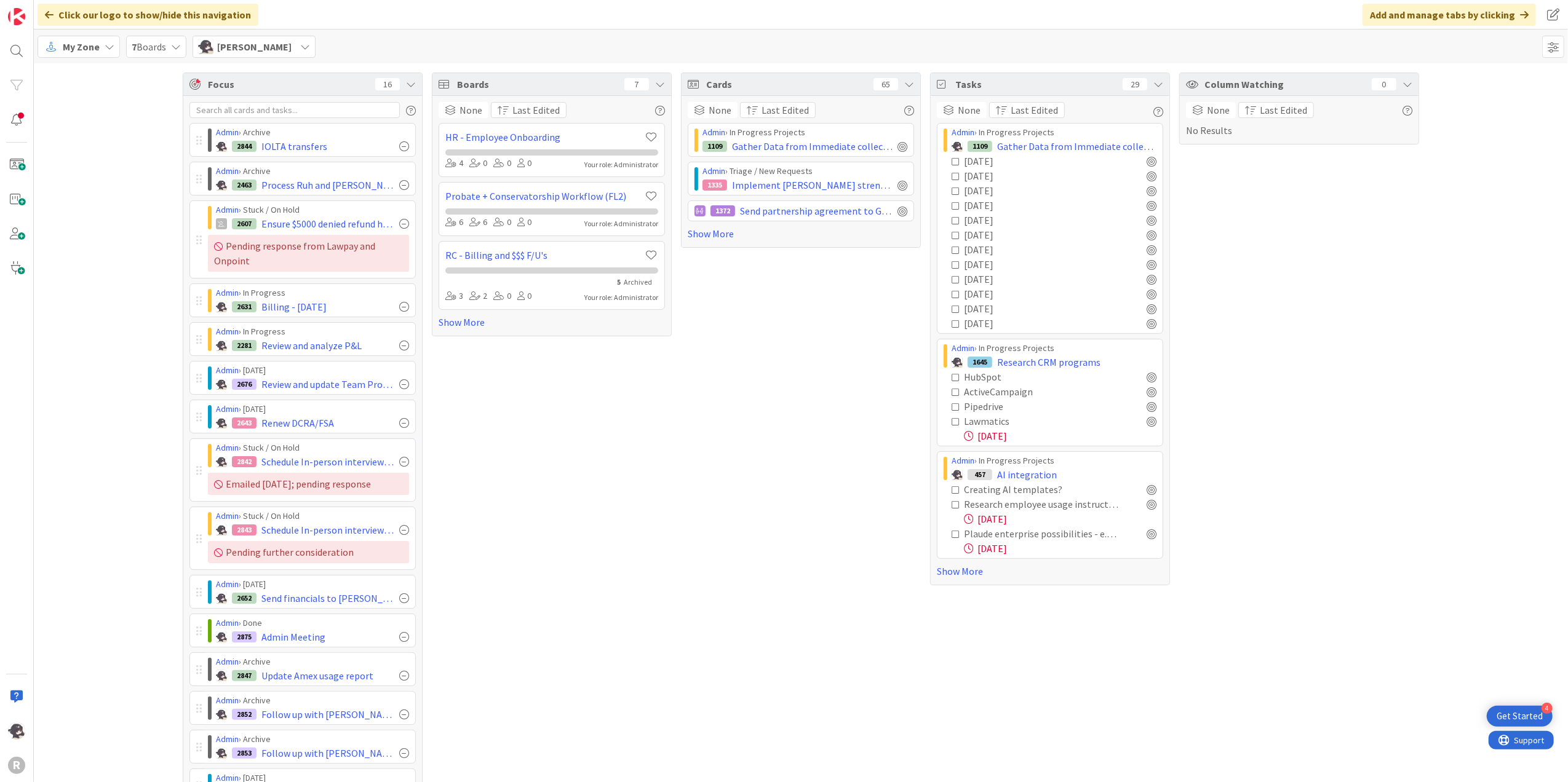
click at [399, 147] on div at bounding box center [404, 146] width 9 height 9
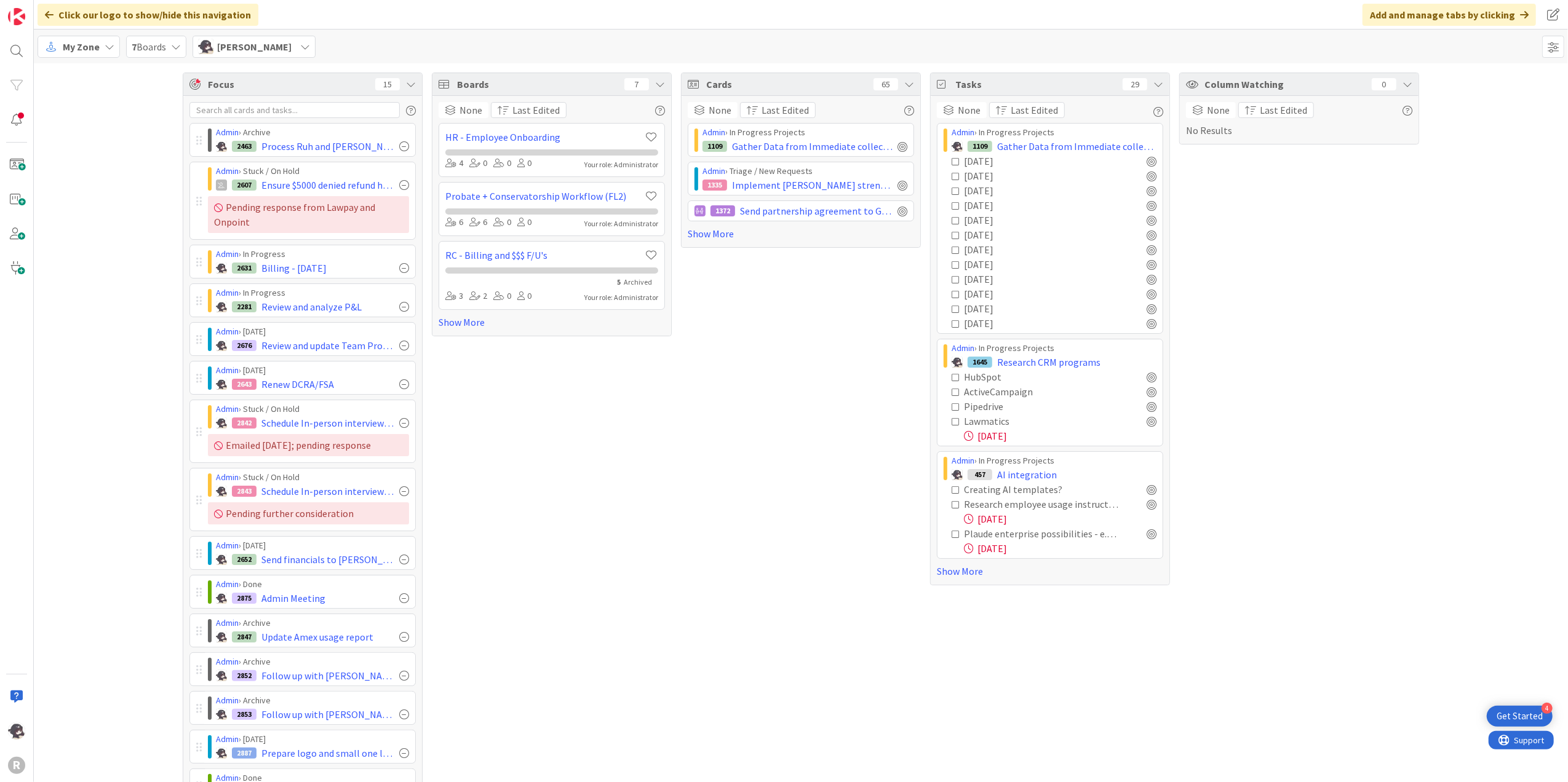
click at [399, 147] on div at bounding box center [404, 146] width 9 height 9
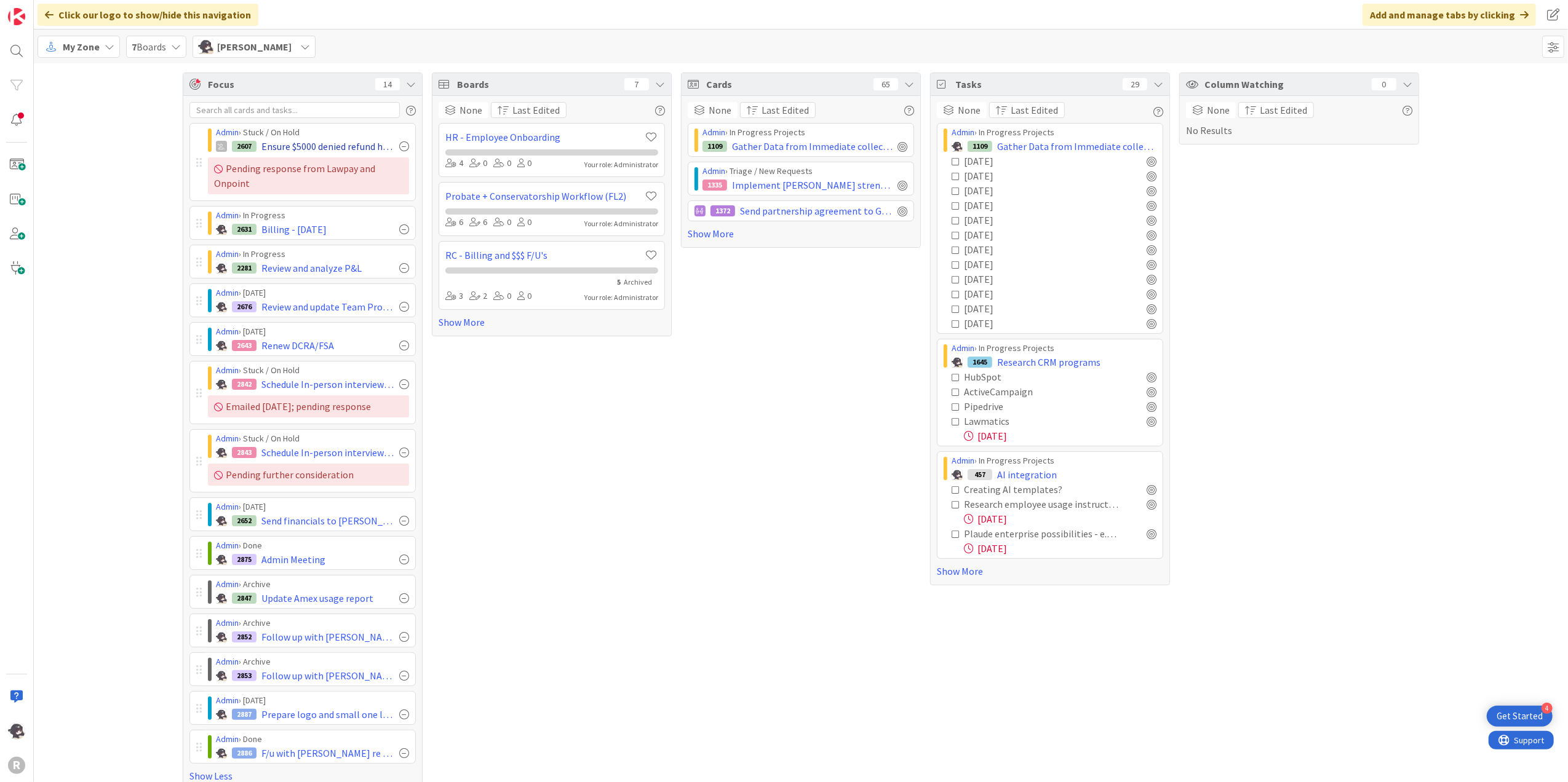
click at [399, 148] on div at bounding box center [404, 146] width 9 height 9
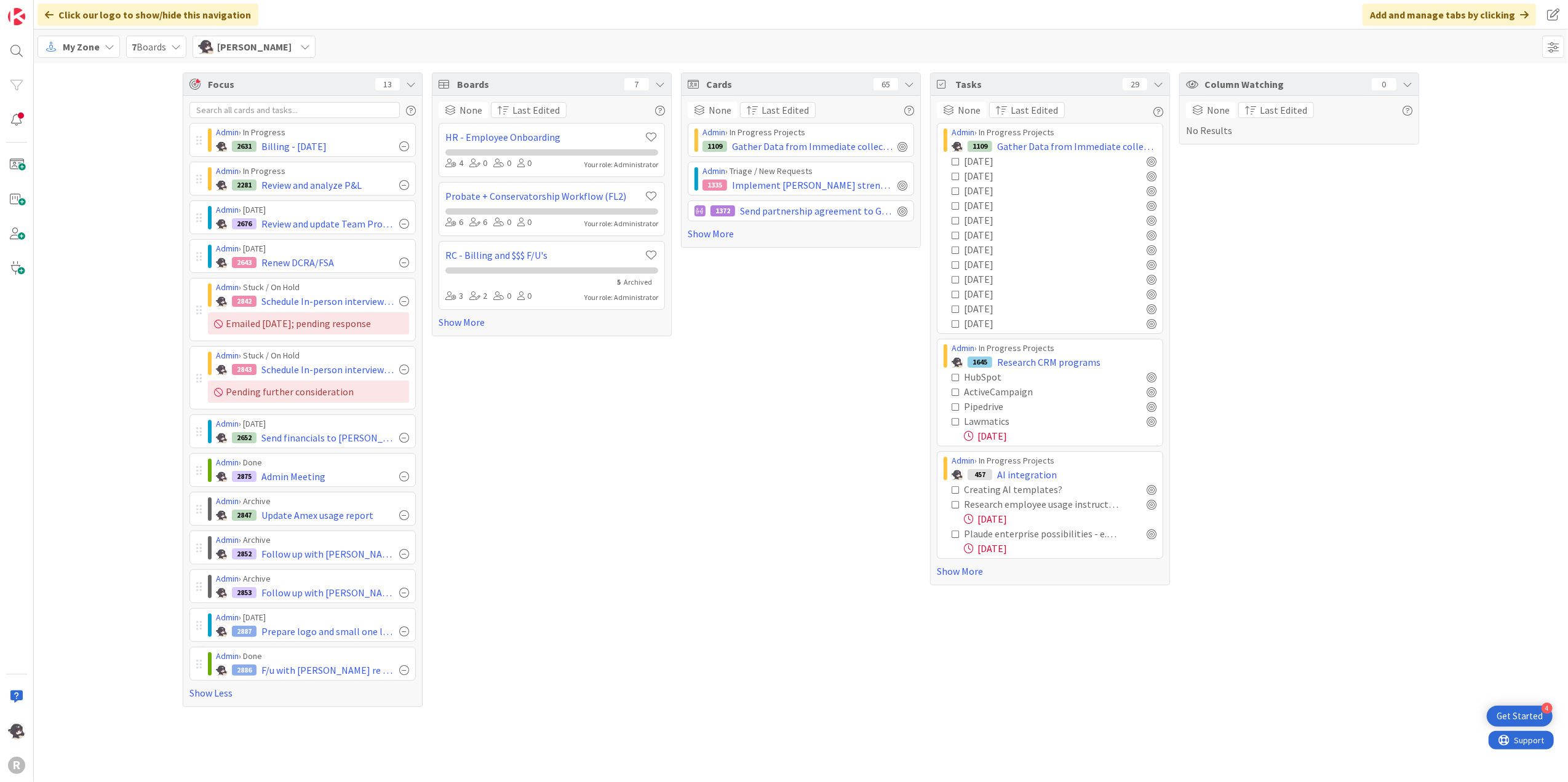
click at [410, 518] on div "Admin › Archive 2847 Update Amex usage report" at bounding box center [308, 509] width 213 height 33
click at [404, 520] on div at bounding box center [404, 515] width 9 height 9
click at [404, 519] on div at bounding box center [404, 515] width 9 height 9
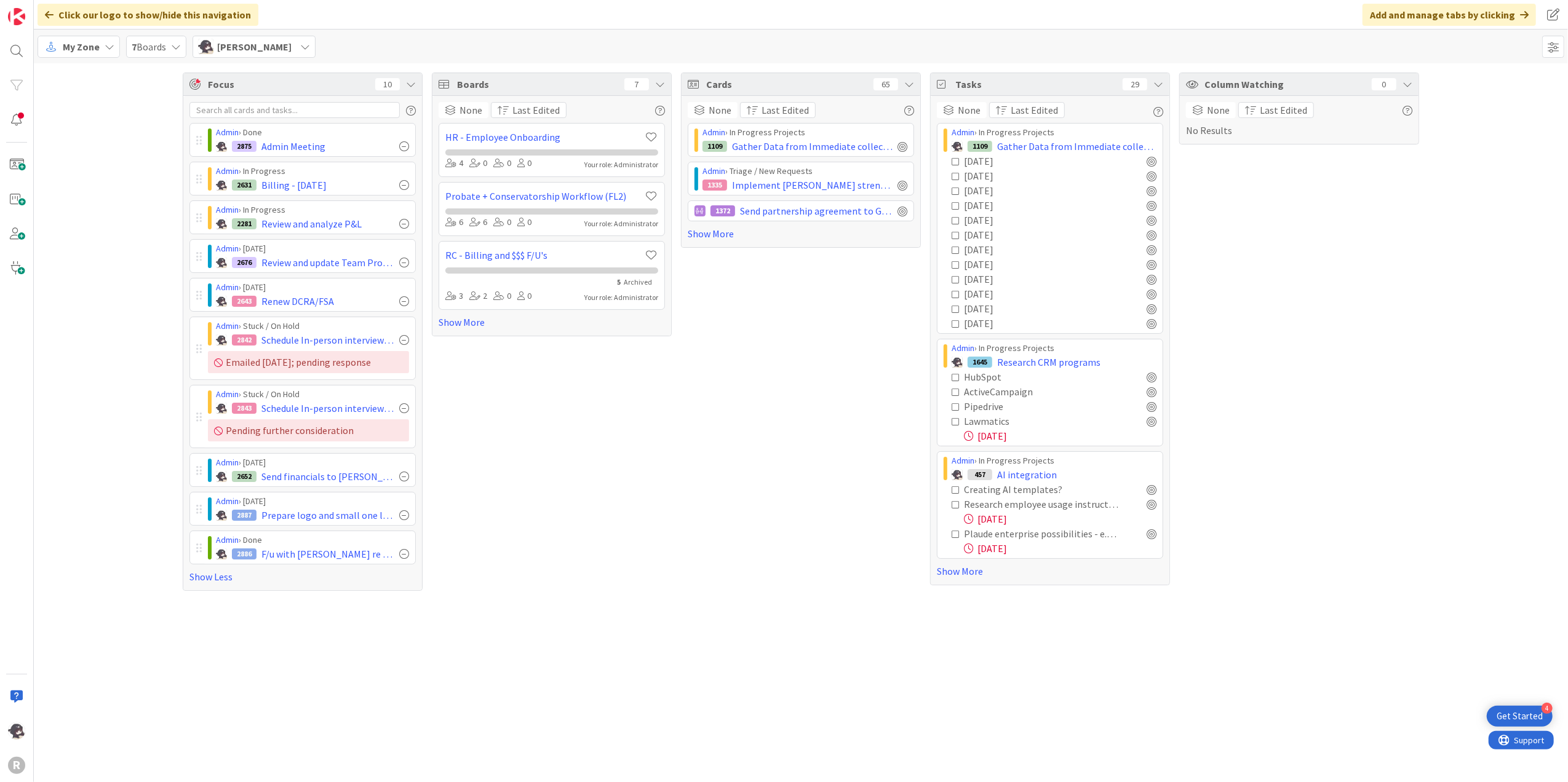
click at [97, 537] on div "Focus 10 Admin › Done 2875 Admin Meeting Admin › In Progress 2631 Billing - [DA…" at bounding box center [800, 331] width 1535 height 537
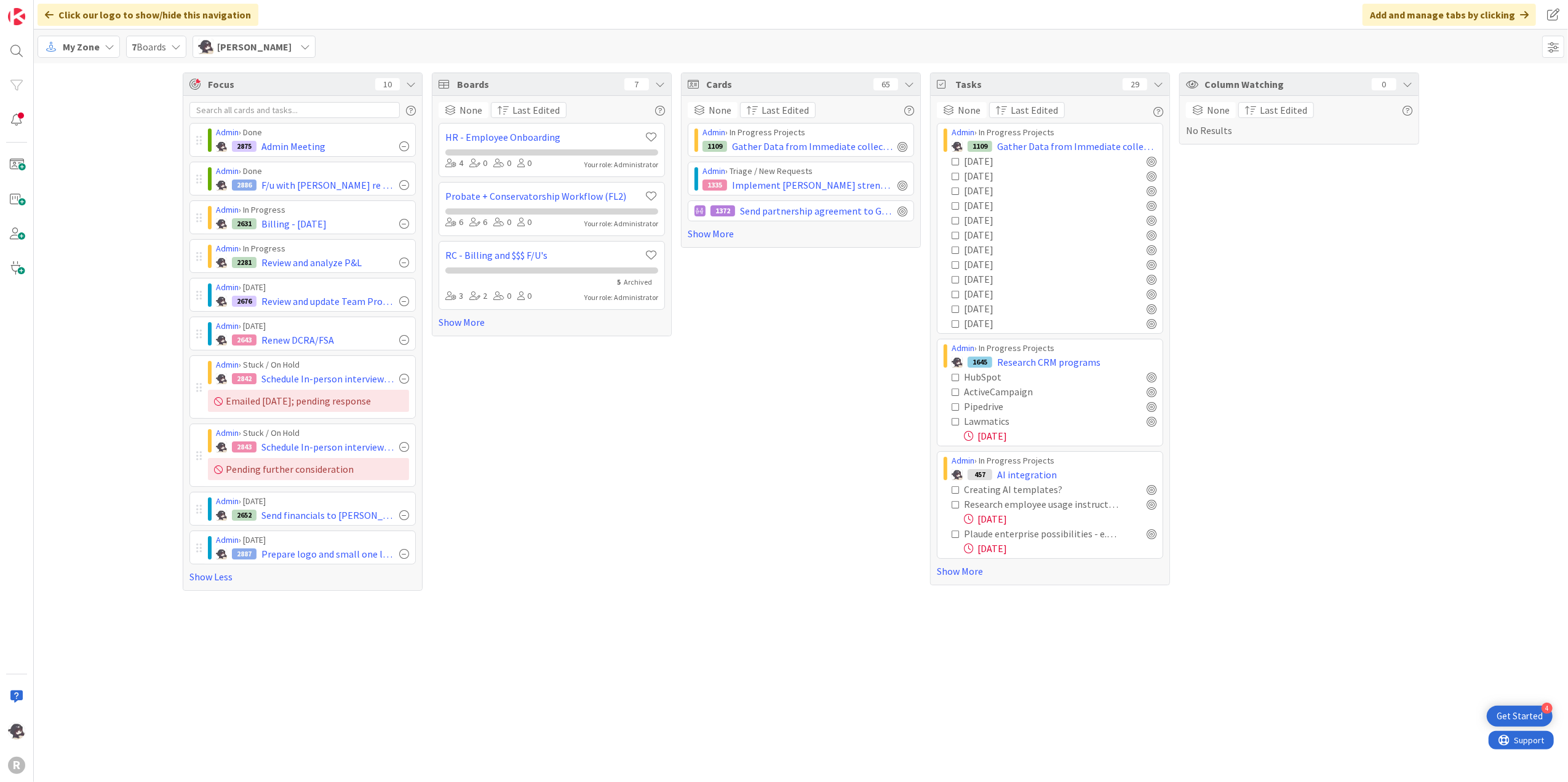
drag, startPoint x: 149, startPoint y: 313, endPoint x: 175, endPoint y: 315, distance: 26.1
click at [149, 313] on div "Focus 10 Admin › Done 2875 Admin Meeting Admin › Done 2886 F/u with [PERSON_NAM…" at bounding box center [800, 331] width 1535 height 537
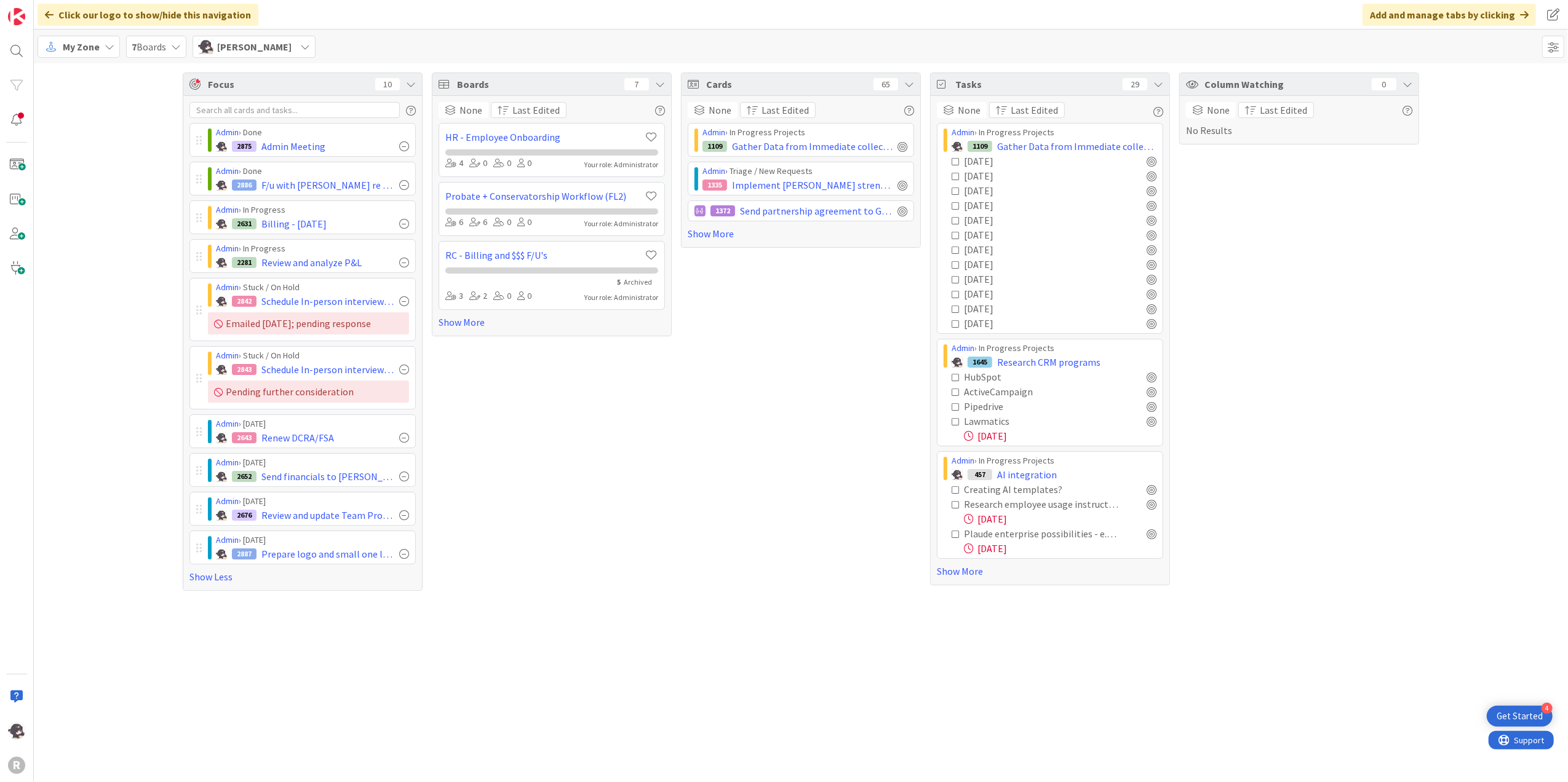
click at [121, 360] on div "Focus 10 Admin › Done 2875 Admin Meeting Admin › Done 2886 F/u with [PERSON_NAM…" at bounding box center [800, 331] width 1535 height 537
click at [59, 39] on div "My Zone" at bounding box center [79, 47] width 82 height 22
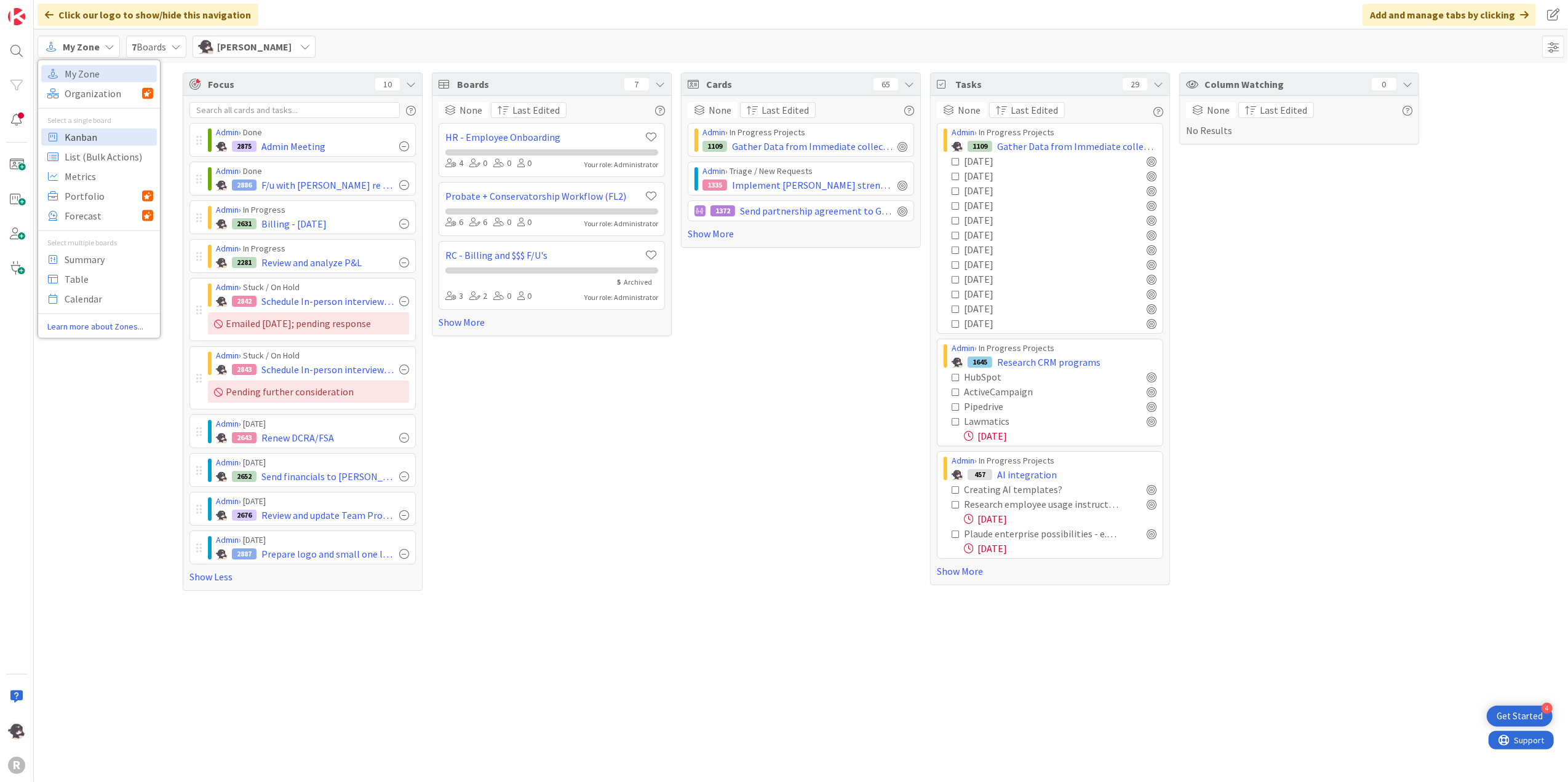
click at [67, 133] on span "Kanban" at bounding box center [108, 137] width 88 height 19
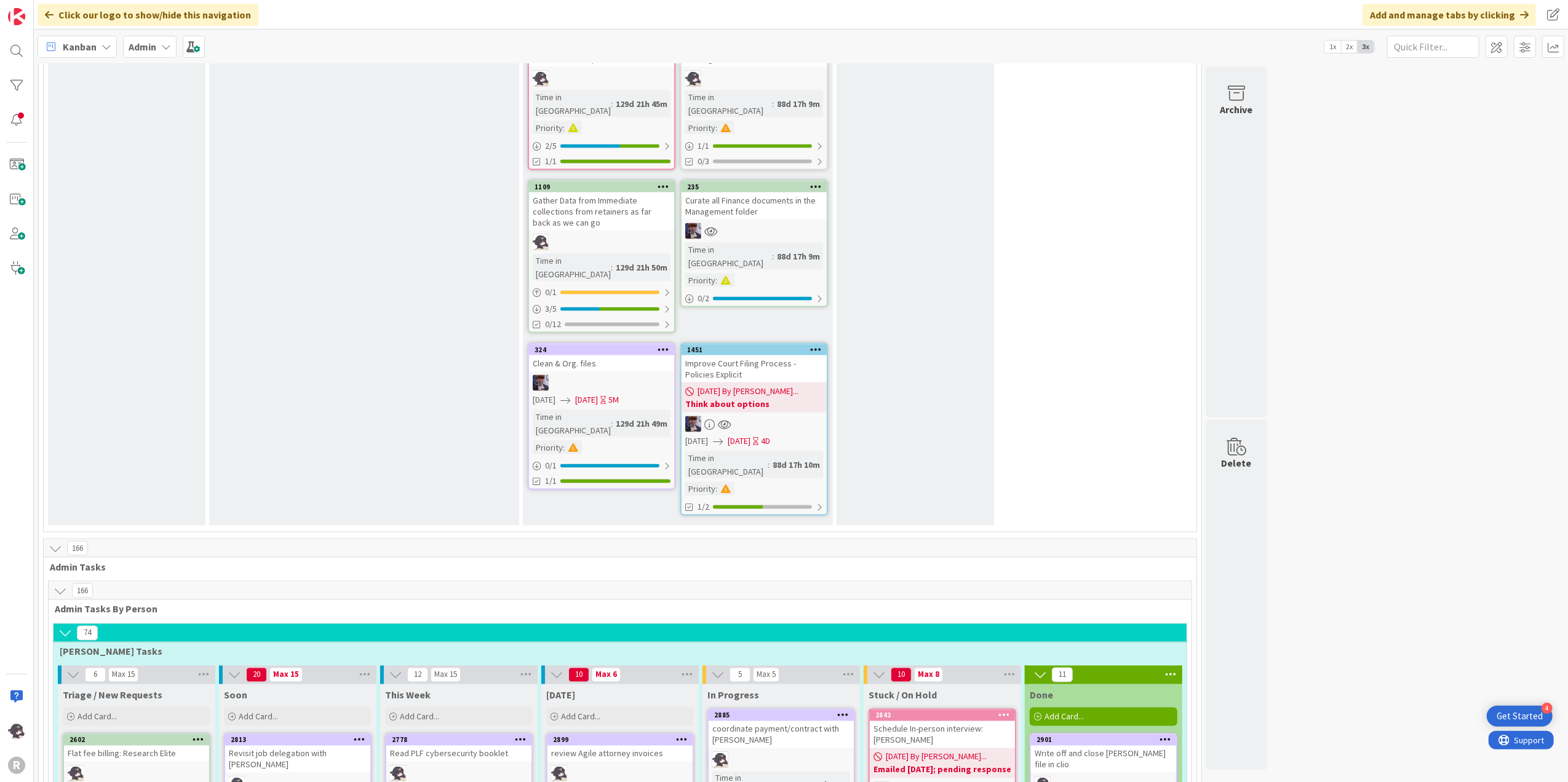
scroll to position [2214, 0]
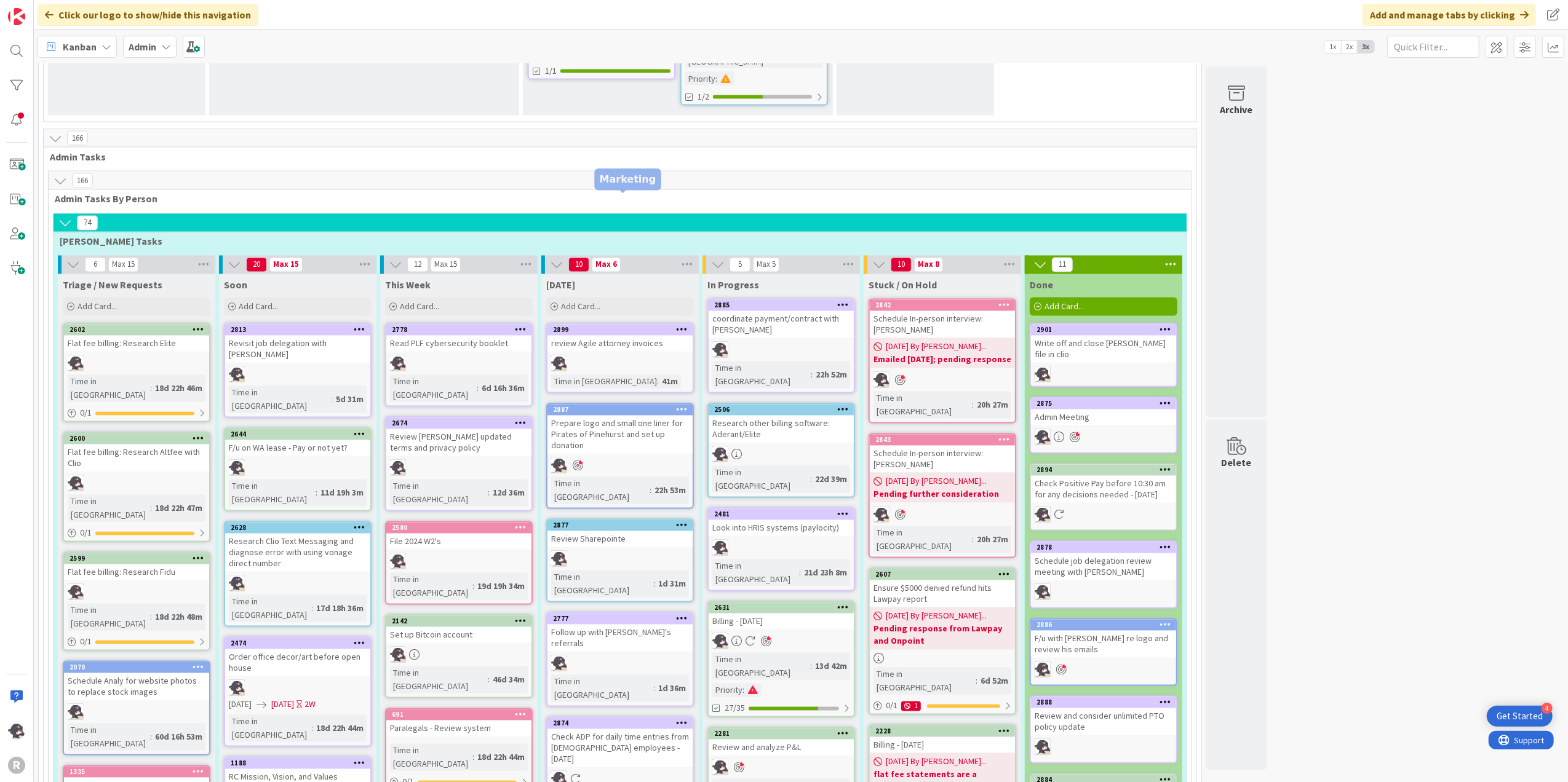
click at [609, 406] on div "2887" at bounding box center [622, 410] width 140 height 9
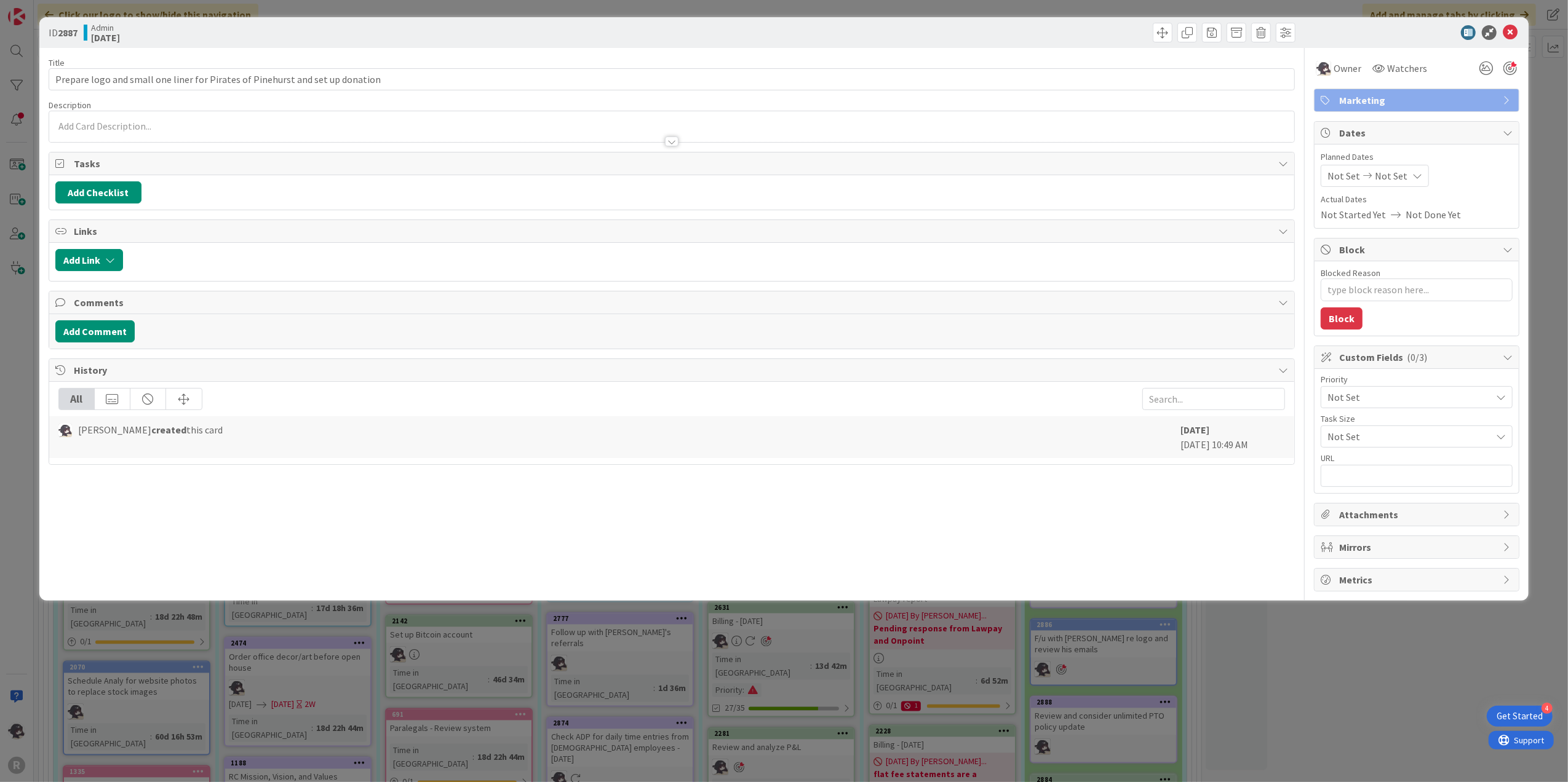
click at [1372, 39] on div at bounding box center [1410, 32] width 218 height 15
click at [1356, 39] on div at bounding box center [1410, 32] width 218 height 15
click at [675, 34] on div at bounding box center [985, 33] width 620 height 20
type textarea "x"
